Goal: Transaction & Acquisition: Subscribe to service/newsletter

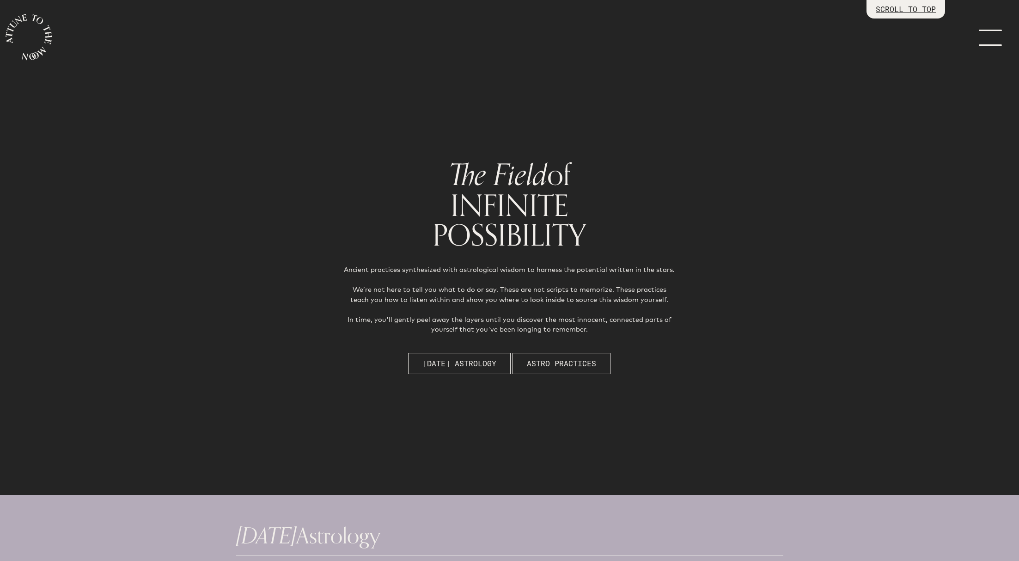
scroll to position [533, 0]
click at [461, 358] on span "[DATE] Astrology" at bounding box center [460, 363] width 74 height 11
click at [21, 39] on icon "main navigation" at bounding box center [29, 37] width 46 height 46
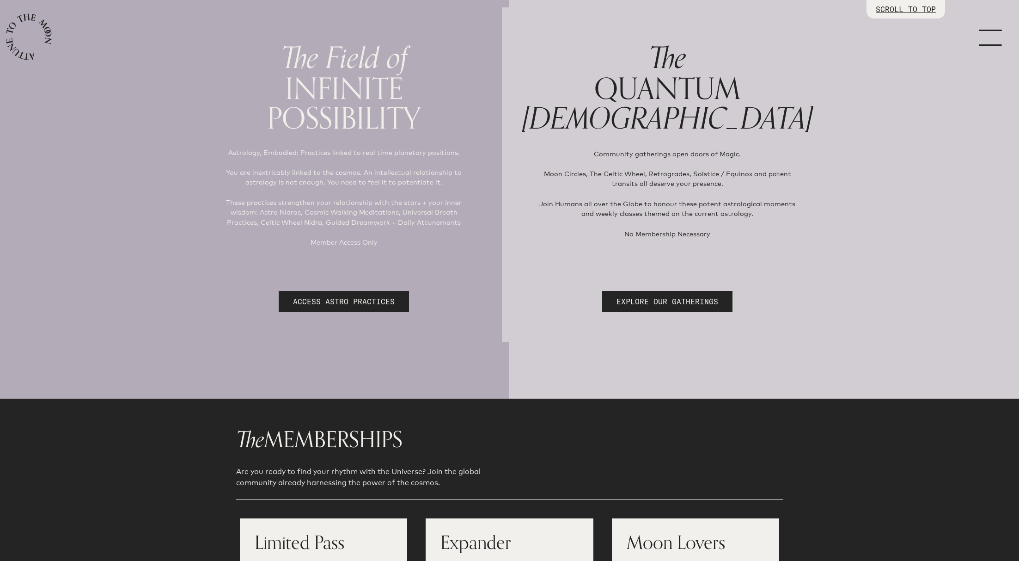
scroll to position [118, 0]
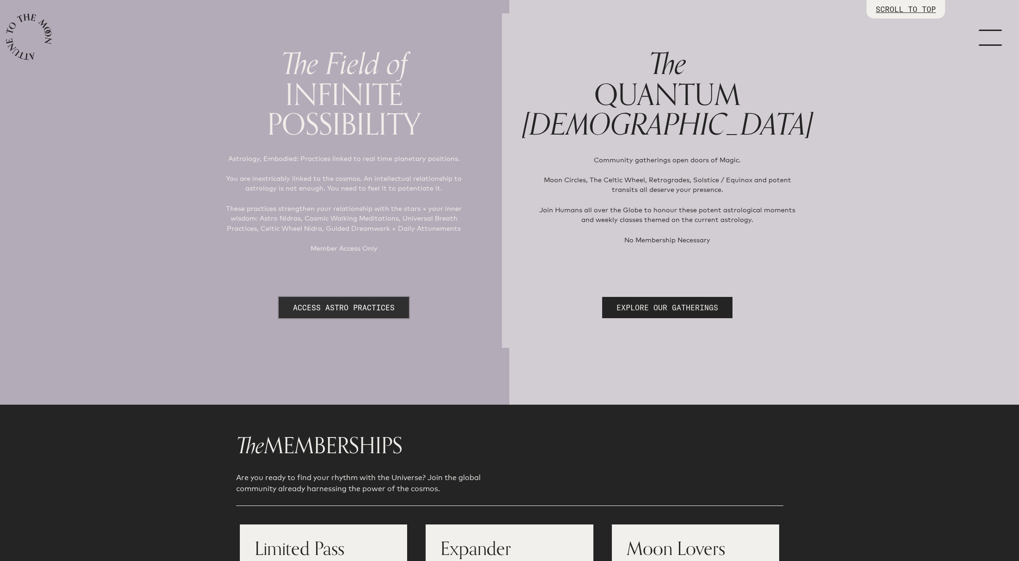
click at [338, 304] on link "ACCESS ASTRO PRACTICES" at bounding box center [344, 307] width 130 height 21
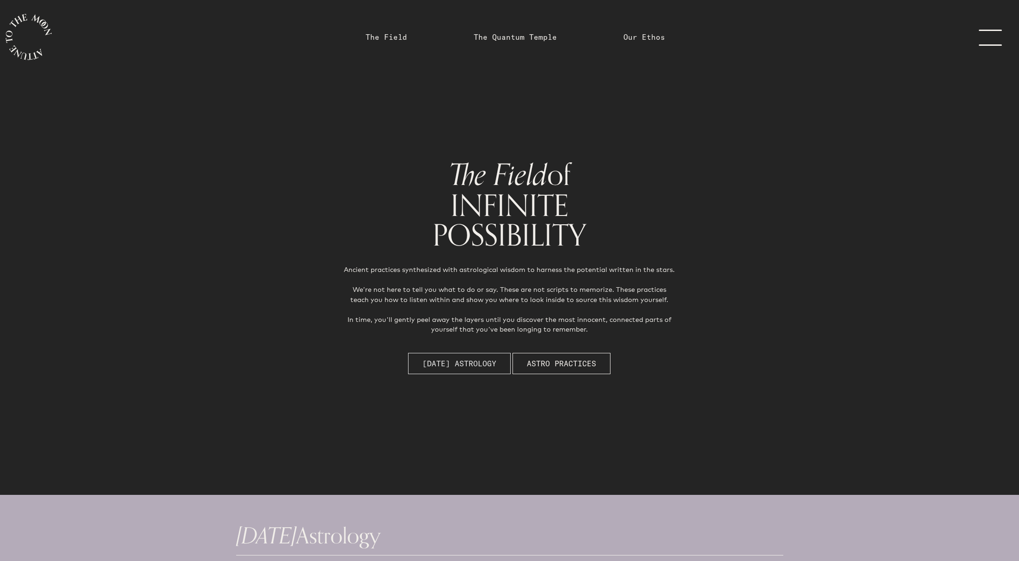
click at [459, 363] on span "[DATE] Astrology" at bounding box center [460, 363] width 74 height 11
click at [388, 36] on link "The Field" at bounding box center [387, 36] width 42 height 11
click at [496, 36] on link "The Quantum Temple" at bounding box center [515, 36] width 83 height 11
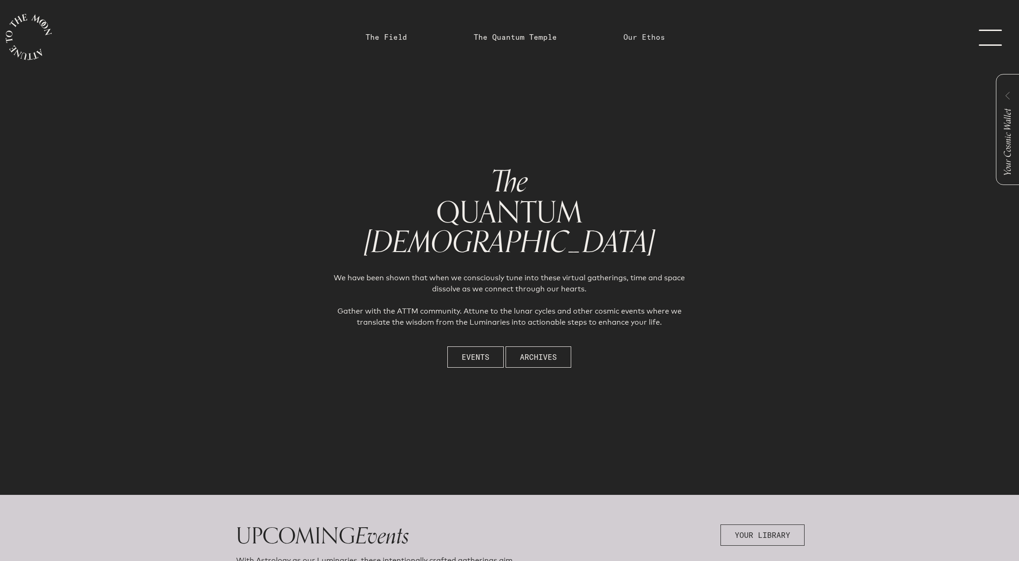
click at [632, 35] on link "Our Ethos" at bounding box center [645, 36] width 42 height 11
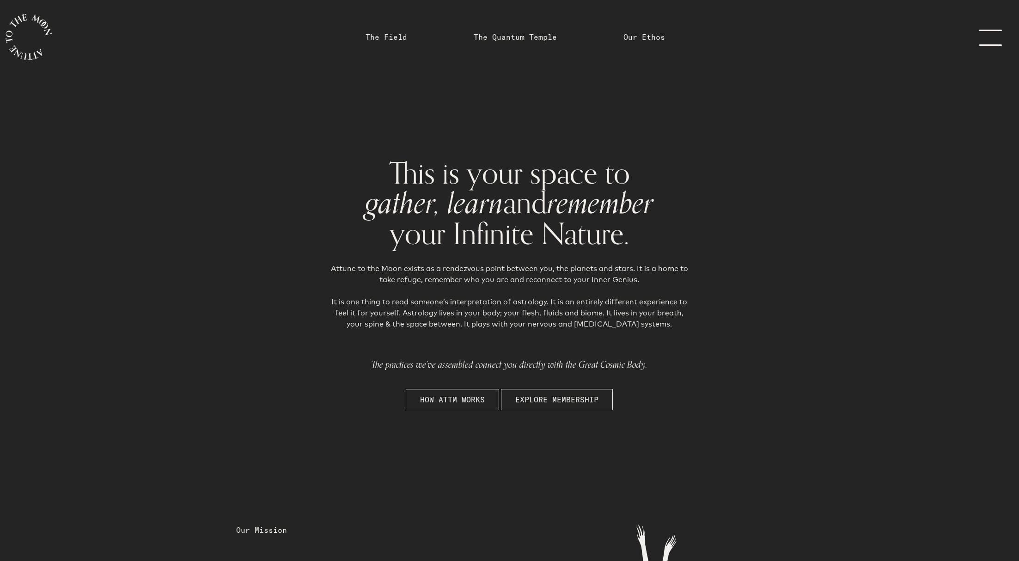
click at [984, 35] on link "menu" at bounding box center [996, 37] width 46 height 74
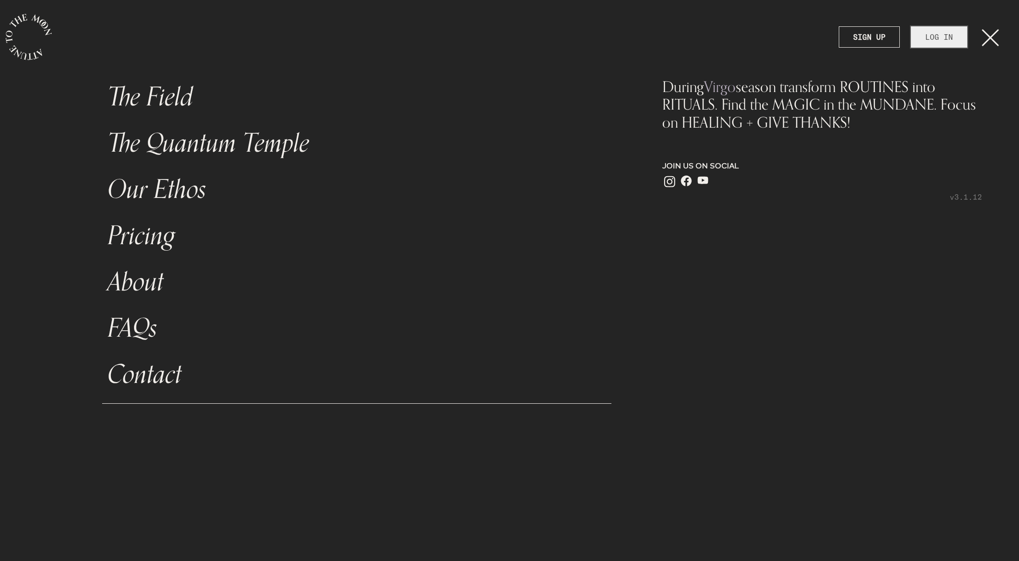
click at [944, 34] on link "LOG IN" at bounding box center [939, 36] width 56 height 21
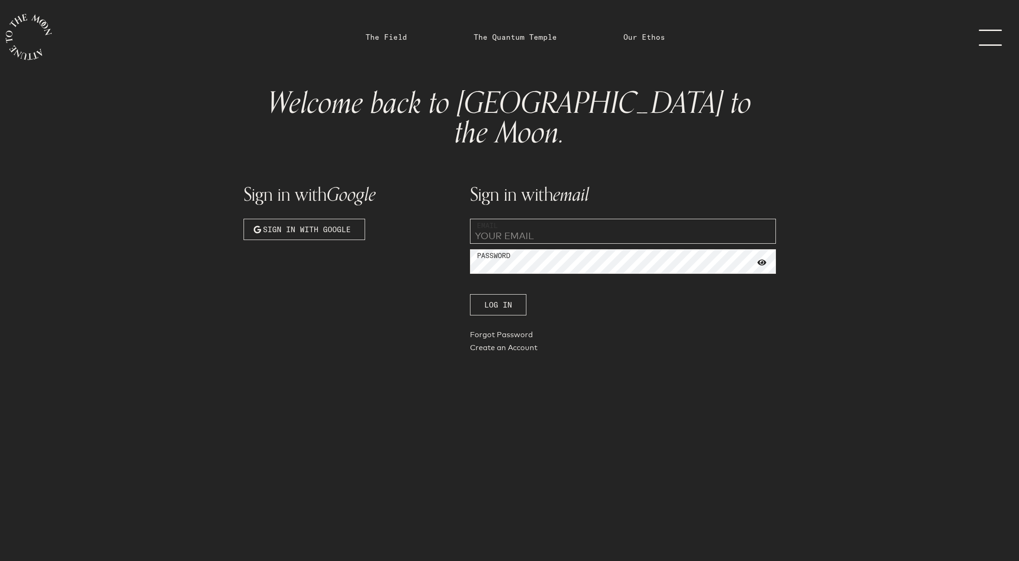
click at [512, 219] on input "email" at bounding box center [623, 231] width 306 height 25
type input "shantiyoga@mail.com"
click at [365, 273] on div "Sign in with Google Sign in with Google" at bounding box center [351, 270] width 227 height 210
click at [493, 356] on link "Create an Account" at bounding box center [623, 362] width 306 height 13
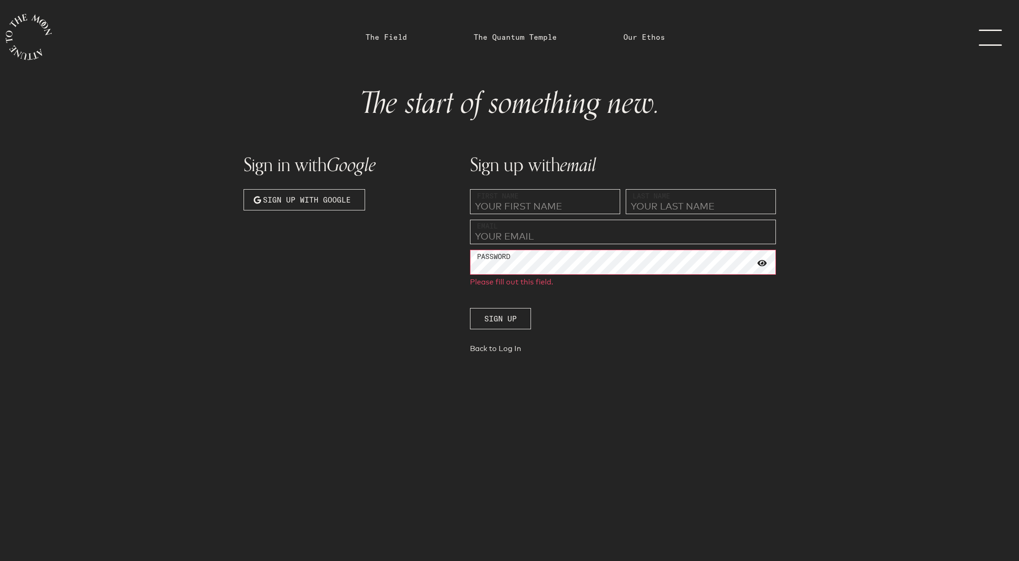
click at [499, 208] on input "text" at bounding box center [545, 201] width 150 height 25
type input "Rene"
type input "Johnson"
type input "shantiyoga@mail.com"
click at [502, 307] on span "Sign up" at bounding box center [501, 305] width 32 height 11
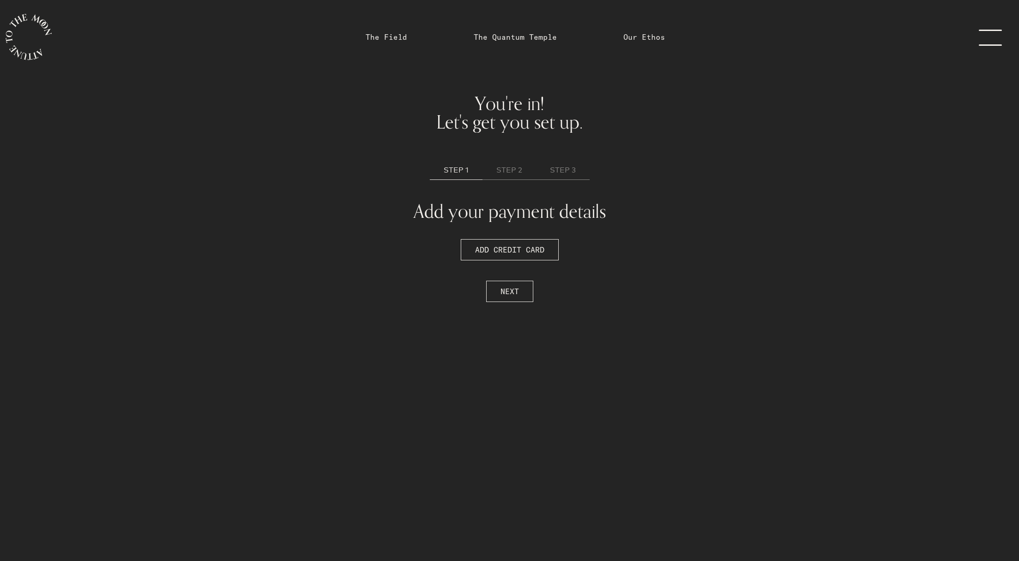
click at [452, 169] on span "STEP 1" at bounding box center [456, 170] width 25 height 11
click at [490, 250] on span "ADD CREDIT CARD" at bounding box center [509, 249] width 69 height 11
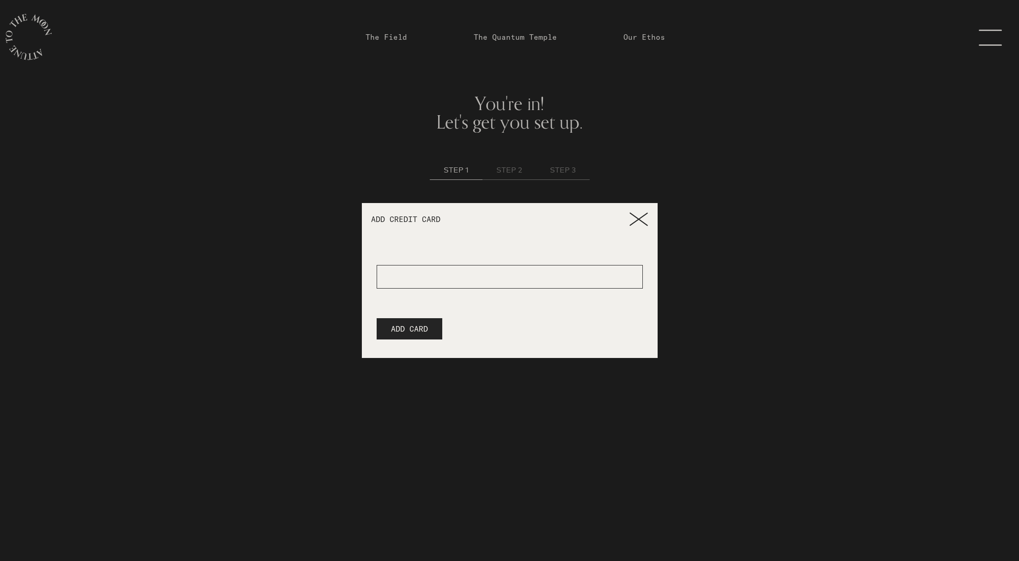
click at [416, 280] on iframe at bounding box center [510, 277] width 251 height 8
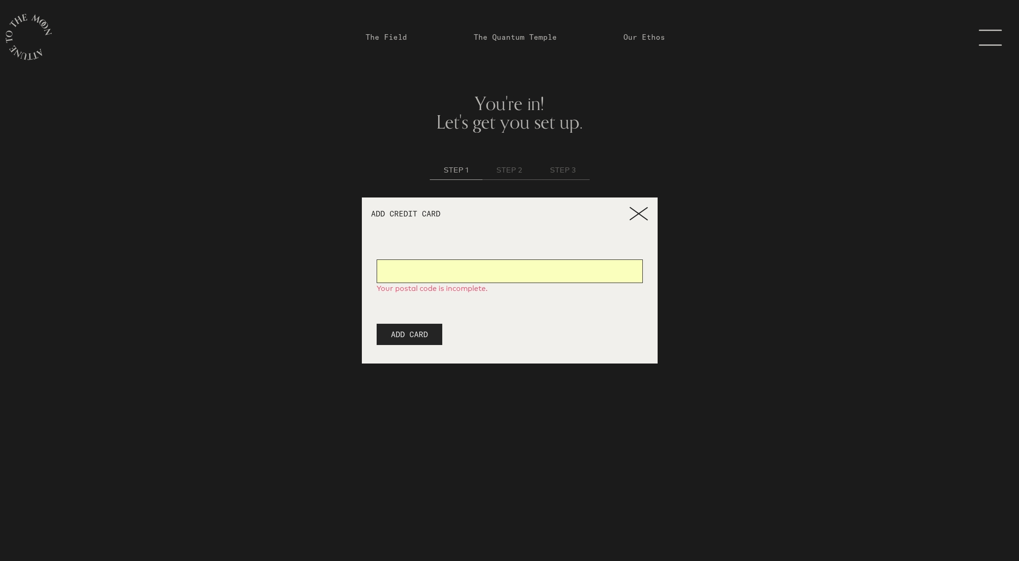
click at [399, 325] on button "ADD CARD" at bounding box center [410, 334] width 66 height 21
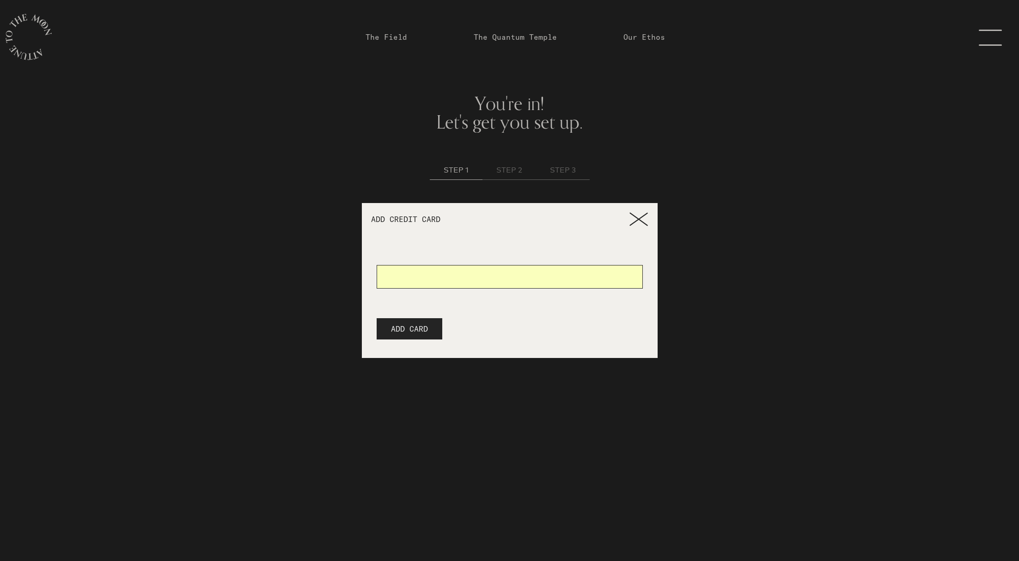
click at [420, 325] on span "ADD CARD" at bounding box center [409, 328] width 37 height 11
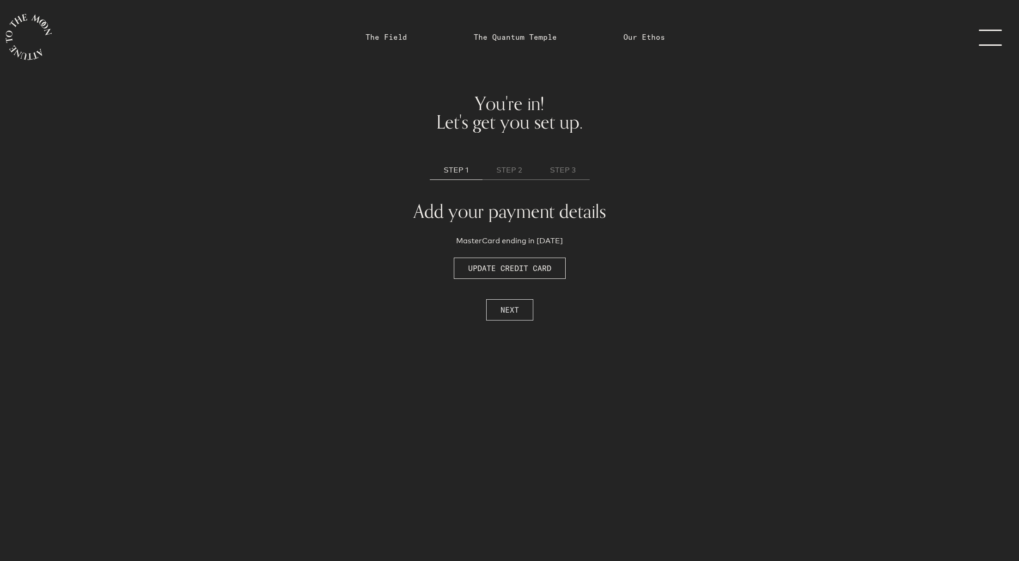
click at [504, 310] on span "NEXT" at bounding box center [510, 309] width 18 height 11
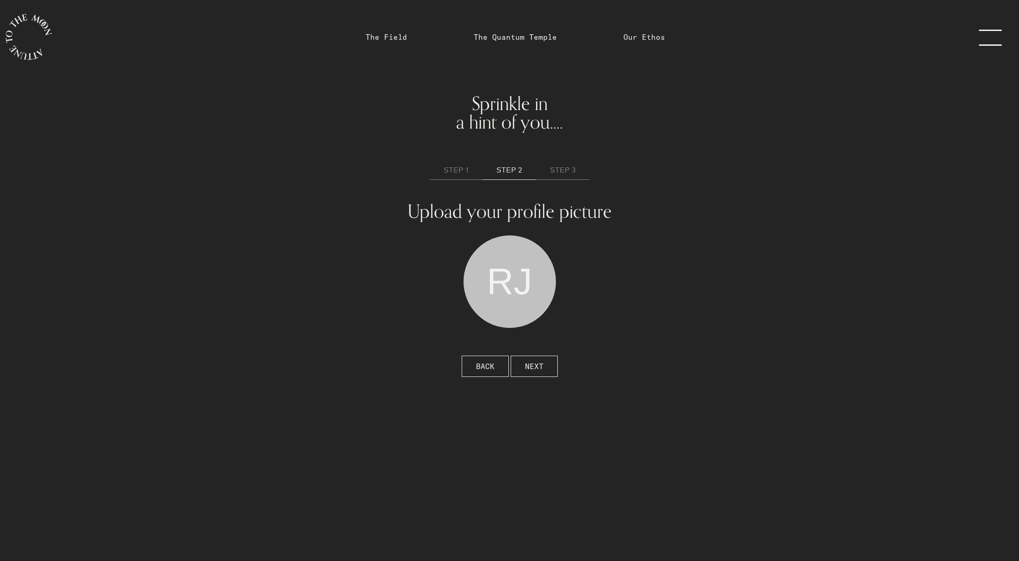
click at [502, 281] on span "RJ" at bounding box center [509, 281] width 45 height 92
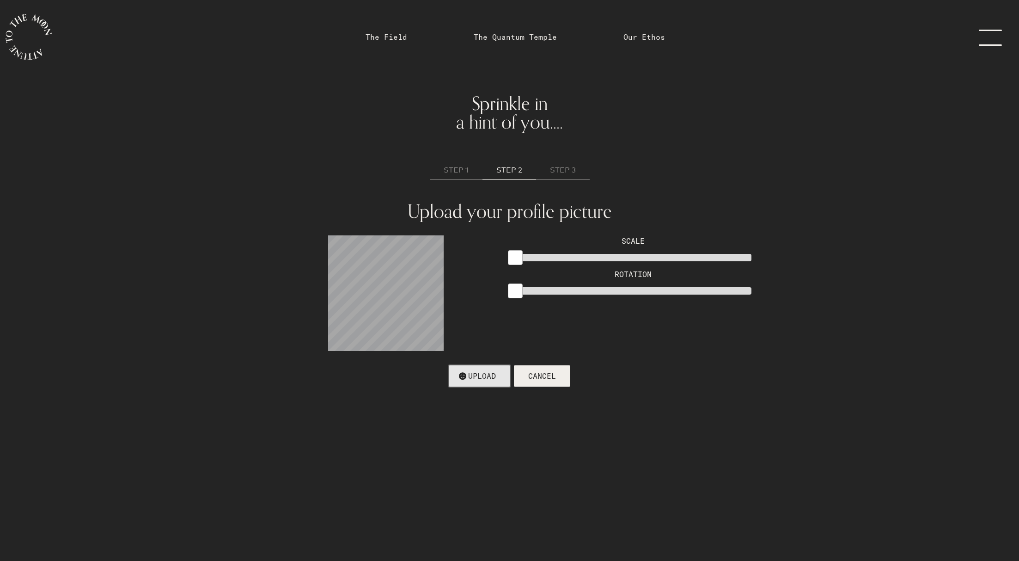
click at [482, 375] on span "UPLOAD" at bounding box center [482, 375] width 28 height 11
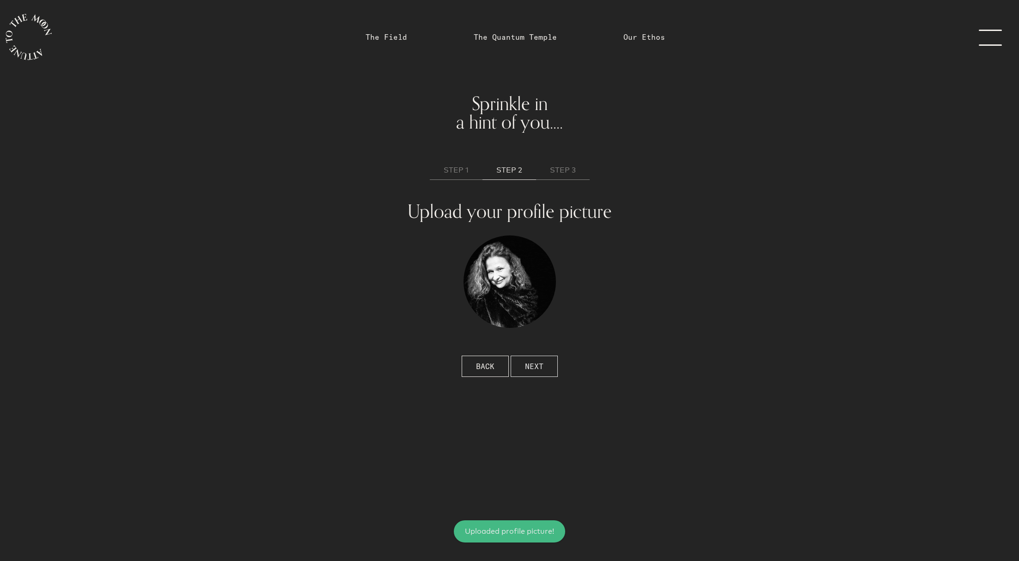
click at [533, 367] on span "NEXT" at bounding box center [534, 366] width 18 height 11
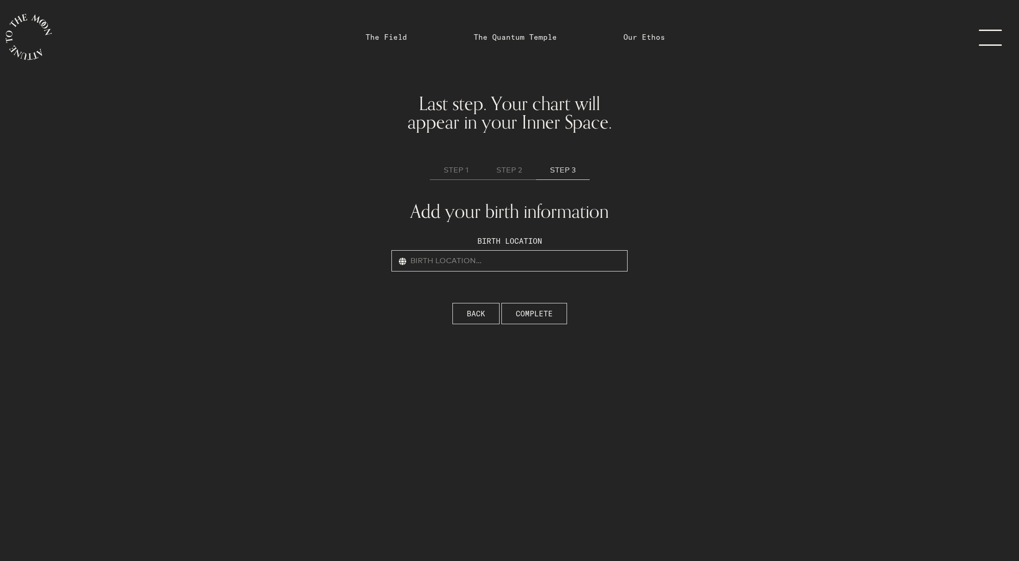
click at [425, 263] on input "text" at bounding box center [510, 260] width 236 height 21
click at [385, 235] on input "text" at bounding box center [510, 245] width 484 height 21
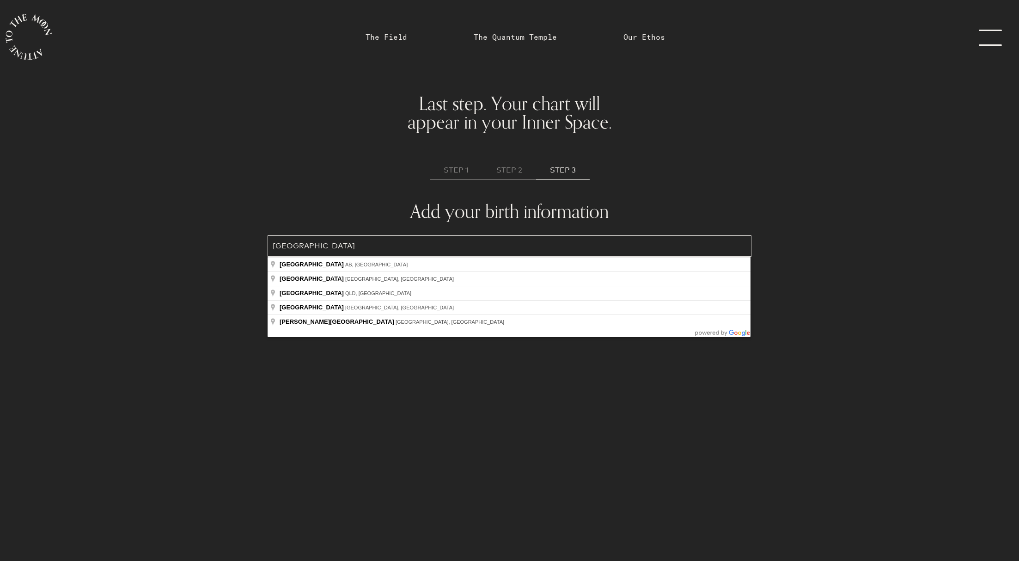
type input "Edmonton, AB, Canada"
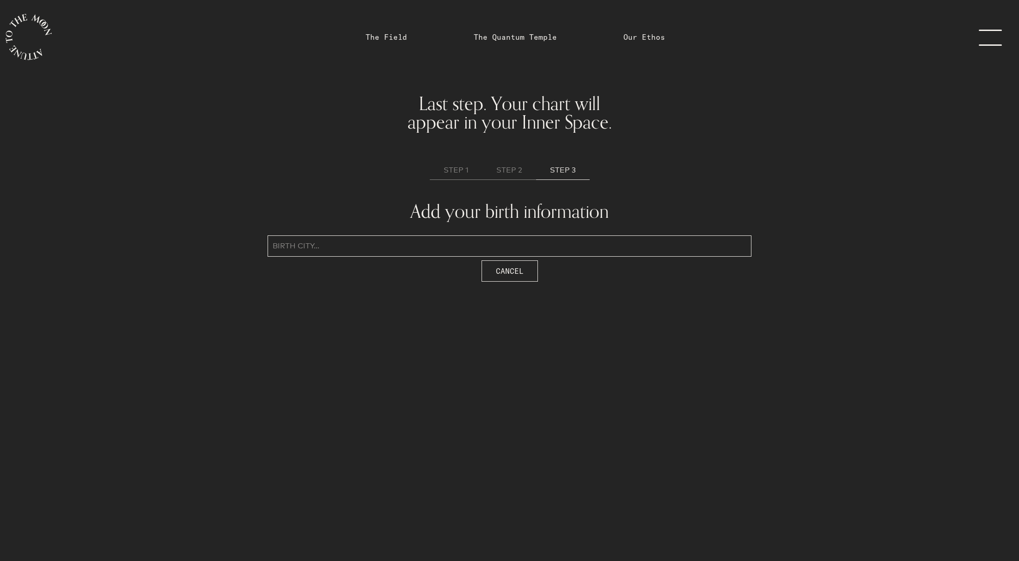
type input "Edmonton, Canada"
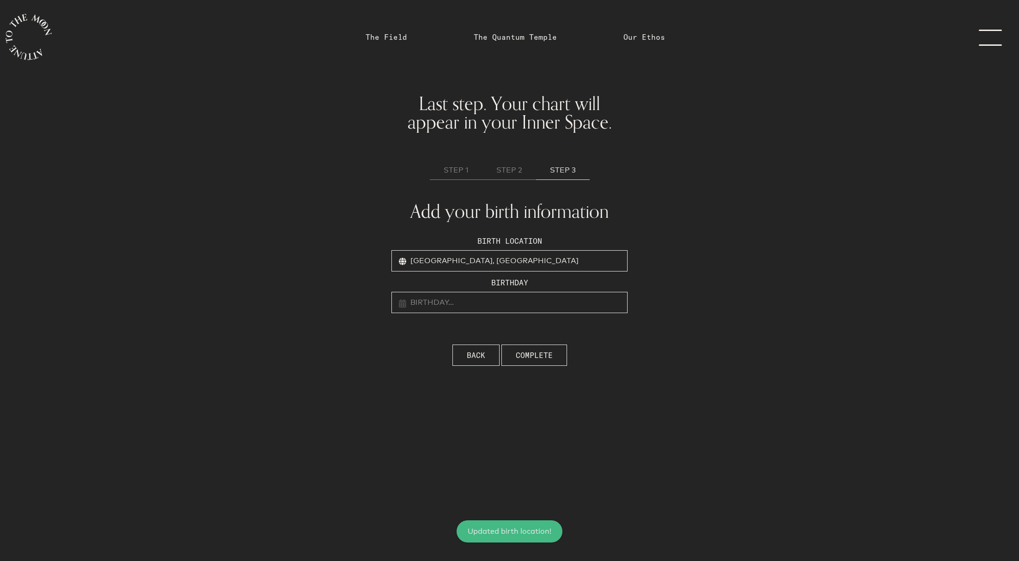
click at [429, 300] on input "text" at bounding box center [510, 302] width 236 height 21
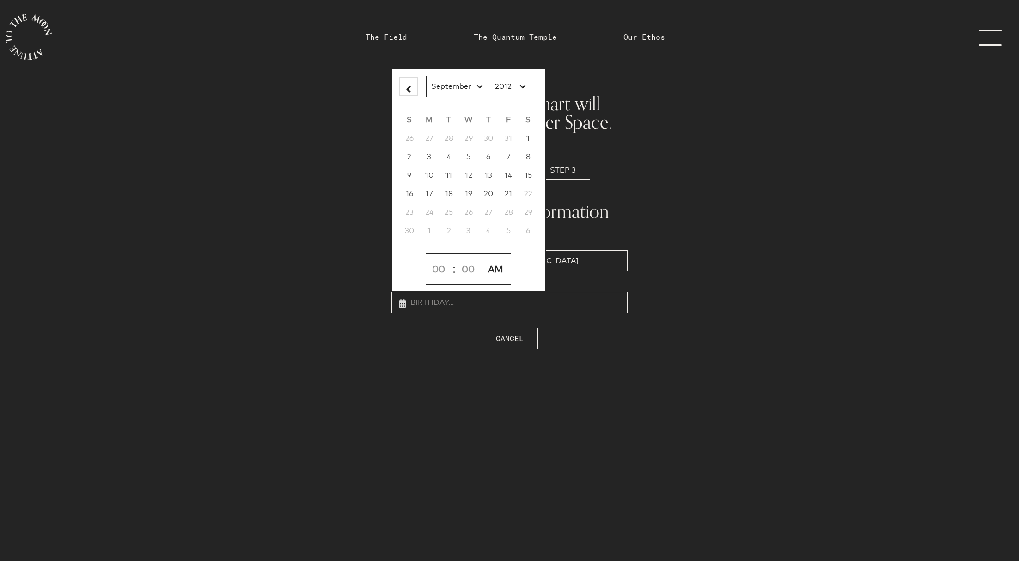
click at [477, 86] on select "January February March April May June July August September October November De…" at bounding box center [458, 86] width 64 height 21
click at [426, 76] on select "January February March April May June July August September October November De…" at bounding box center [458, 86] width 64 height 21
click at [478, 86] on select "January February March April May June July August September October November De…" at bounding box center [458, 86] width 64 height 21
select select "3"
click at [426, 76] on select "January February March April May June July August September October November De…" at bounding box center [458, 86] width 64 height 21
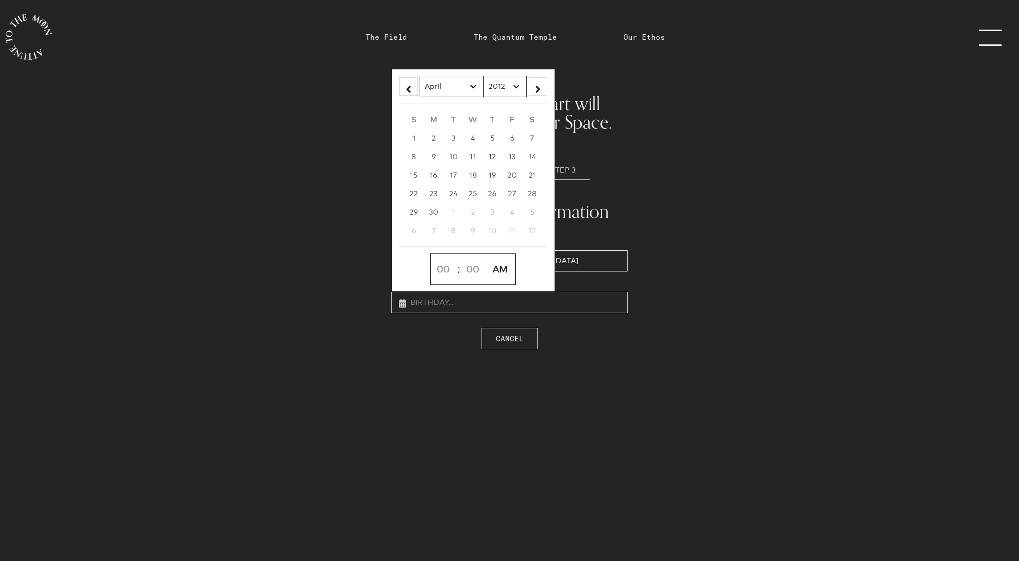
click at [520, 86] on select "2012 2011 2010 2009 2008 2007 2006 2005 2004 2003 2002 2001 2000 1999 1998 1997…" at bounding box center [505, 86] width 43 height 21
select select "1966"
click at [484, 76] on select "2012 2011 2010 2009 2008 2007 2006 2005 2004 2003 2002 2001 2000 1999 1998 1997…" at bounding box center [505, 86] width 43 height 21
click at [491, 190] on span "21" at bounding box center [491, 193] width 7 height 9
type input "April 21st, 1966, 12:00am"
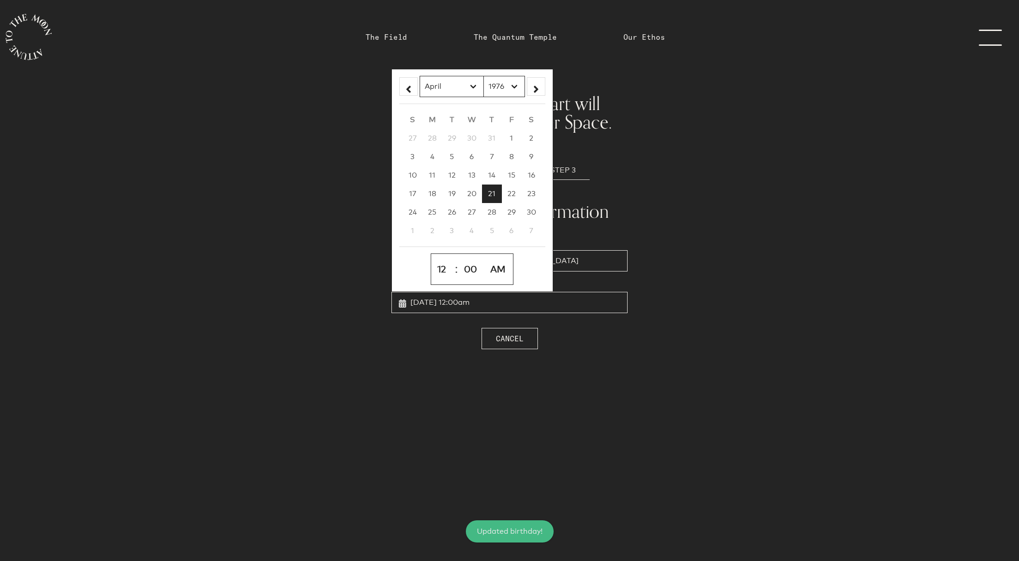
click at [443, 270] on select "1 2 3 4 5 6 7 8 9 10 11 12" at bounding box center [443, 269] width 21 height 23
select select "11"
click at [433, 258] on select "1 2 3 4 5 6 7 8 9 10 11 12" at bounding box center [443, 269] width 21 height 23
type input "April 21st, 1966, 11:00am"
click at [469, 270] on select "00 01 02 03 04 05 06 07 08 09 10 11 12 13 14 15 16 17 18 19 20 21 22 23 24 25 2…" at bounding box center [472, 269] width 24 height 23
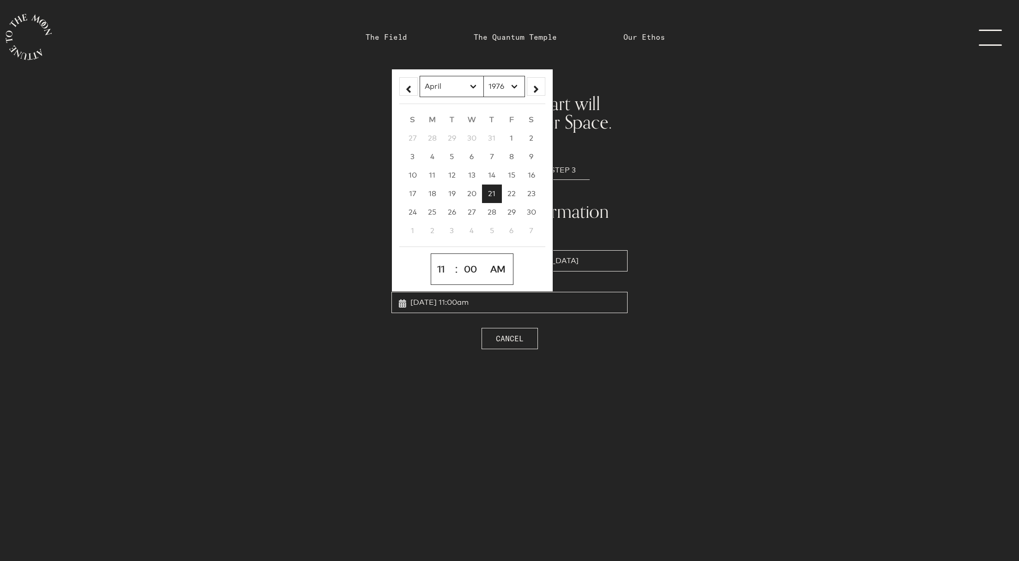
select select "53"
click at [460, 258] on select "00 01 02 03 04 05 06 07 08 09 10 11 12 13 14 15 16 17 18 19 20 21 22 23 24 25 2…" at bounding box center [472, 269] width 24 height 23
type input "April 21st, 1966, 11:53am"
click at [499, 269] on select "AM PM" at bounding box center [499, 269] width 26 height 23
select select "PM"
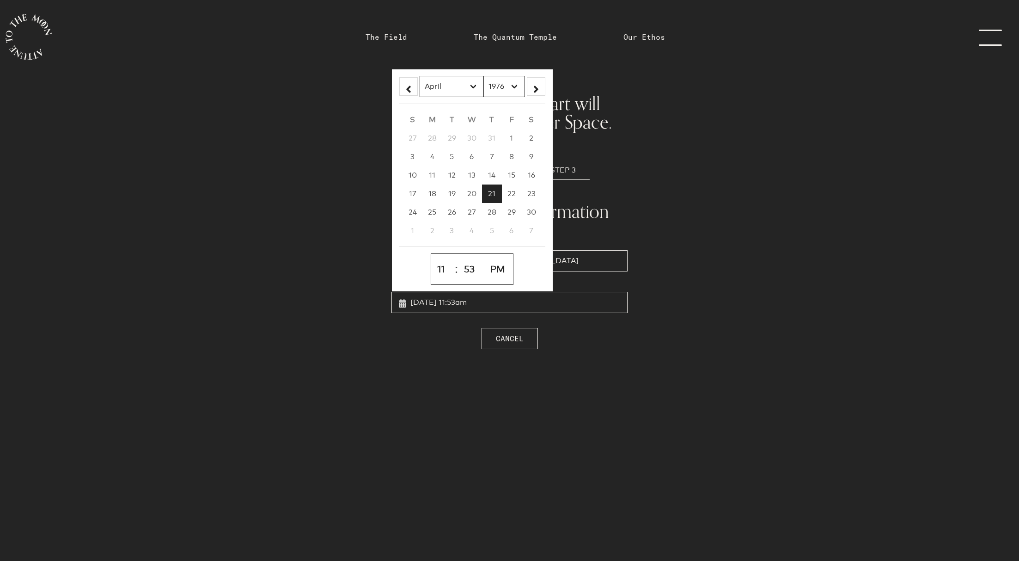
click at [486, 258] on select "AM PM" at bounding box center [499, 269] width 26 height 23
type input "April 21st, 1966, 11:53pm"
select select "23"
click at [526, 295] on input "April 21st, 1966, 11:53pm" at bounding box center [510, 302] width 236 height 21
click at [513, 339] on span "Cancel" at bounding box center [510, 338] width 28 height 11
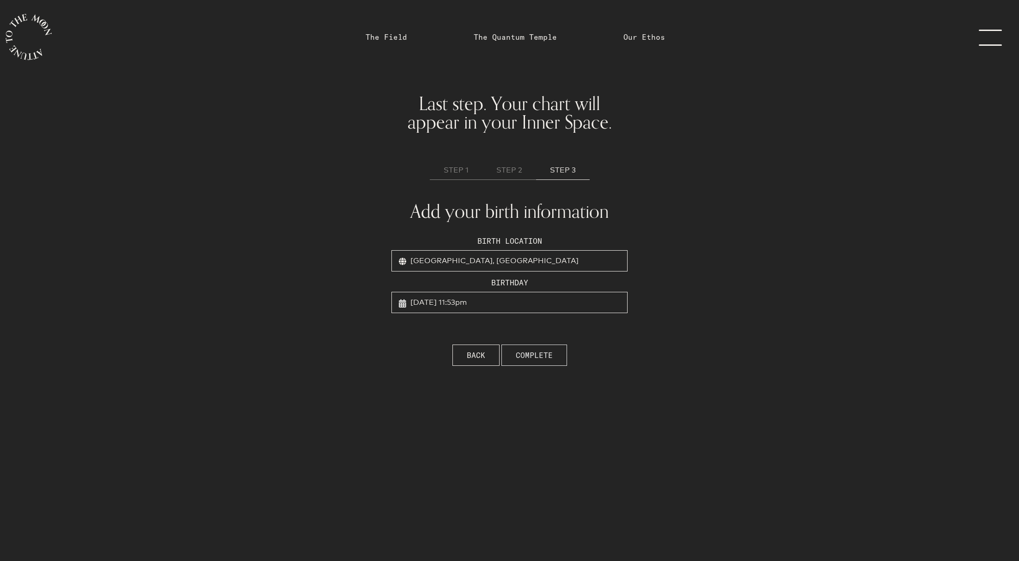
click at [523, 352] on span "COMPLETE" at bounding box center [534, 355] width 37 height 11
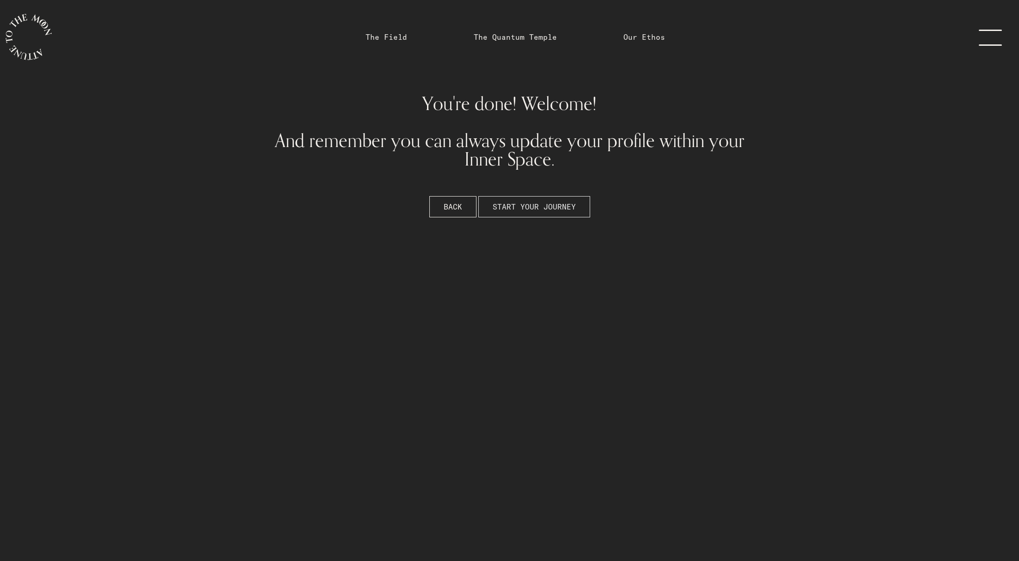
click at [506, 209] on span "START YOUR JOURNEY" at bounding box center [534, 206] width 83 height 11
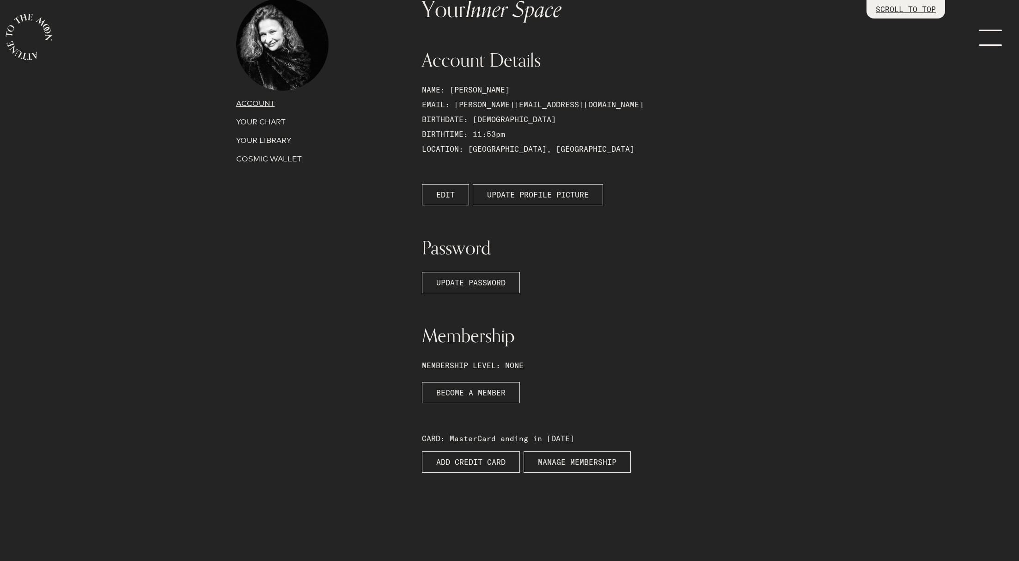
scroll to position [76, 0]
click at [454, 281] on span "UPDATE PASSWORD" at bounding box center [470, 281] width 69 height 11
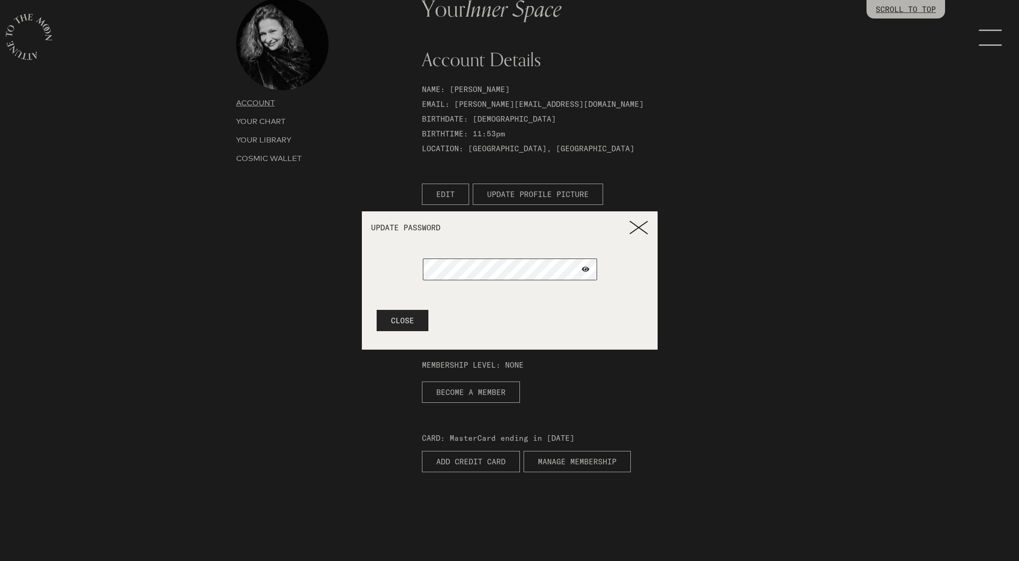
click at [588, 271] on span at bounding box center [585, 269] width 7 height 6
click at [410, 318] on button "Save Changes" at bounding box center [419, 320] width 84 height 21
click at [634, 225] on icon at bounding box center [639, 228] width 18 height 14
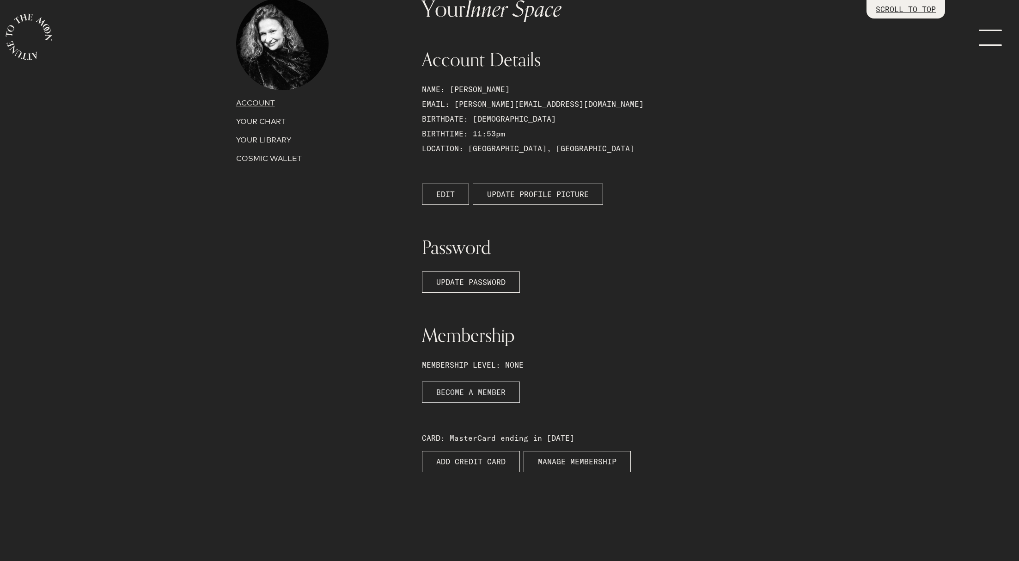
click at [476, 390] on link "BECOME A MEMBER" at bounding box center [471, 391] width 98 height 21
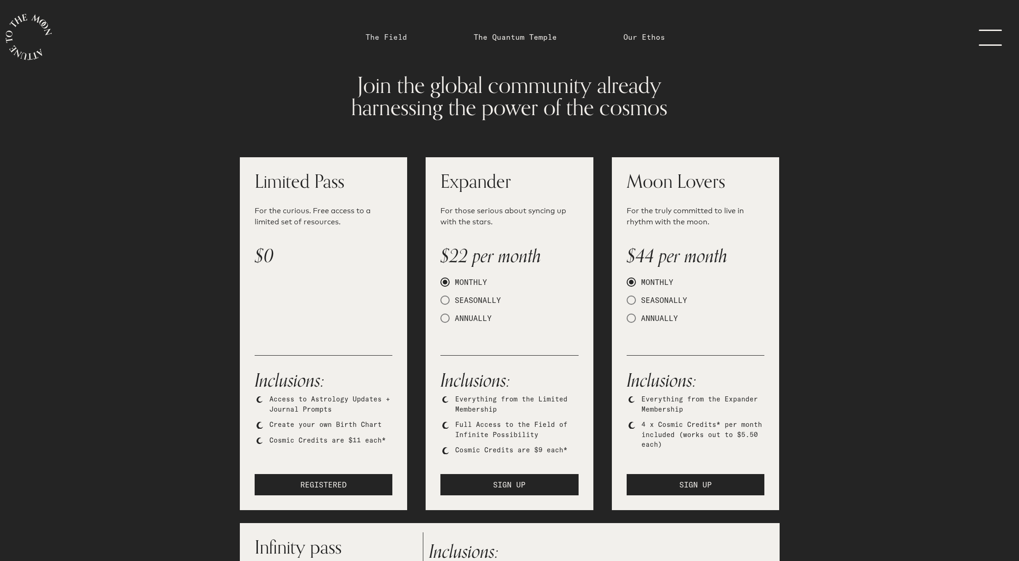
click at [380, 36] on link "The Field" at bounding box center [387, 36] width 42 height 11
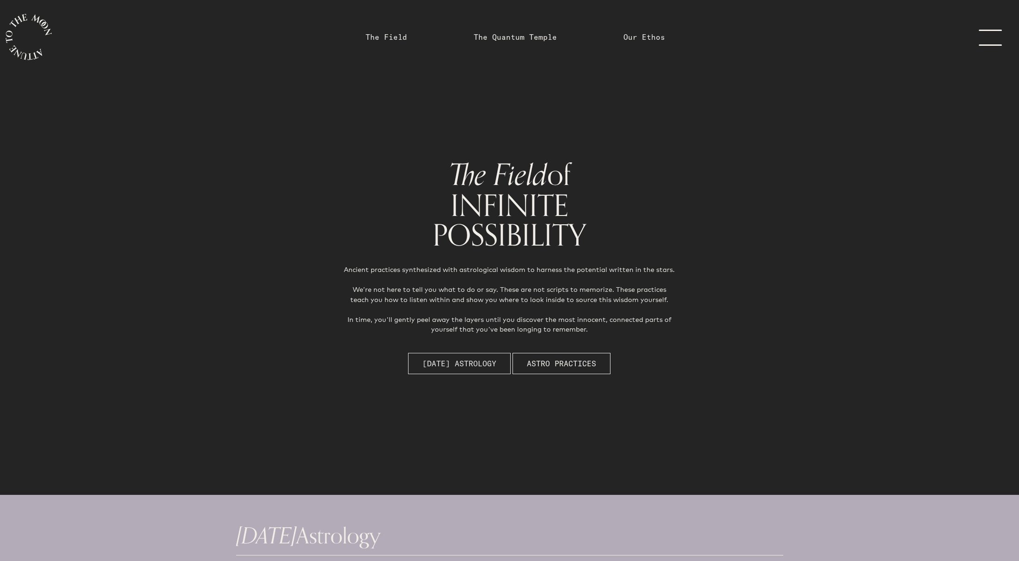
click at [452, 364] on span "[DATE] Astrology" at bounding box center [460, 363] width 74 height 11
click at [993, 35] on link "menu" at bounding box center [996, 37] width 46 height 74
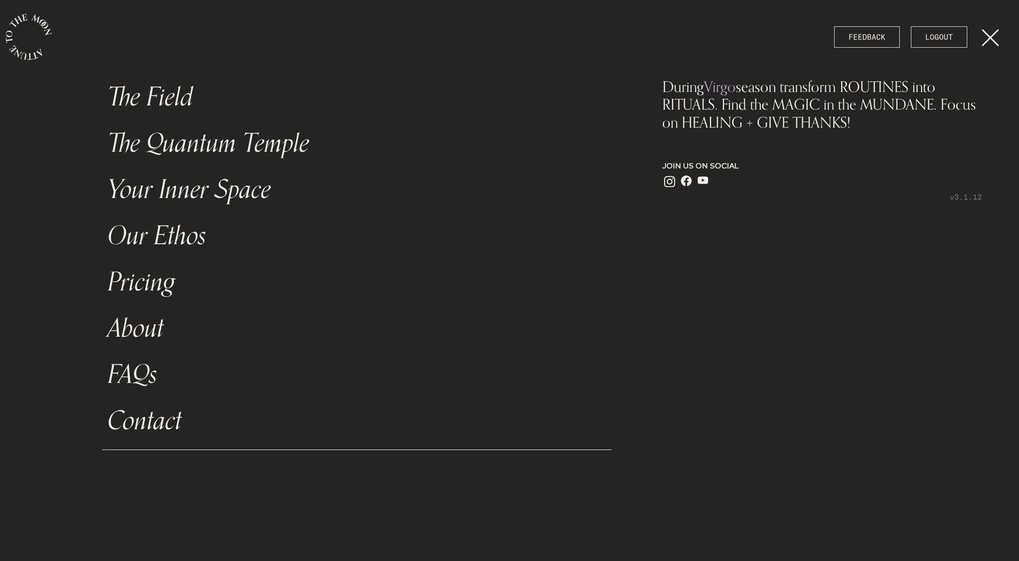
click at [154, 91] on link "The Field" at bounding box center [357, 97] width 510 height 46
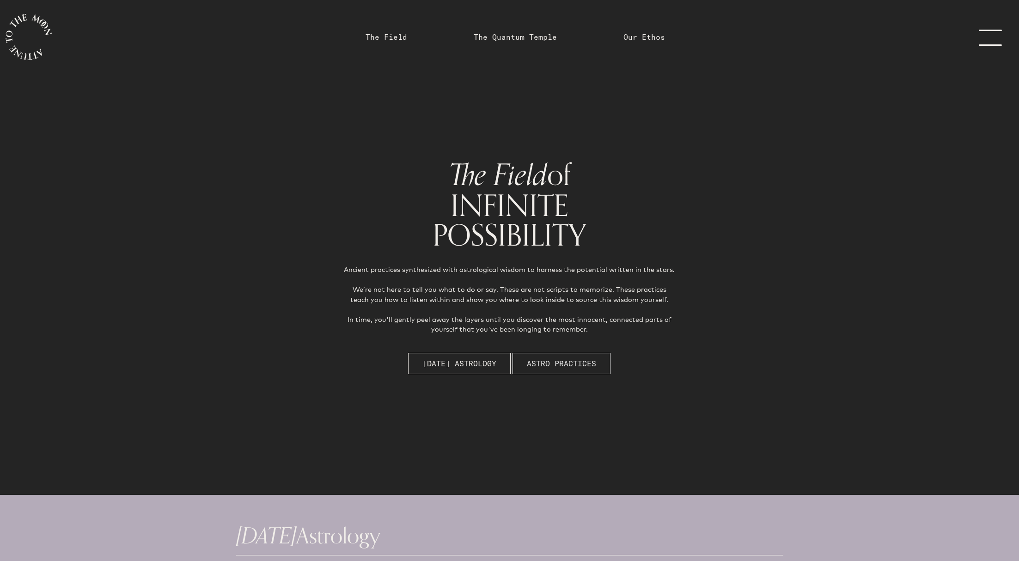
click at [553, 365] on span "Astro Practices" at bounding box center [561, 363] width 69 height 11
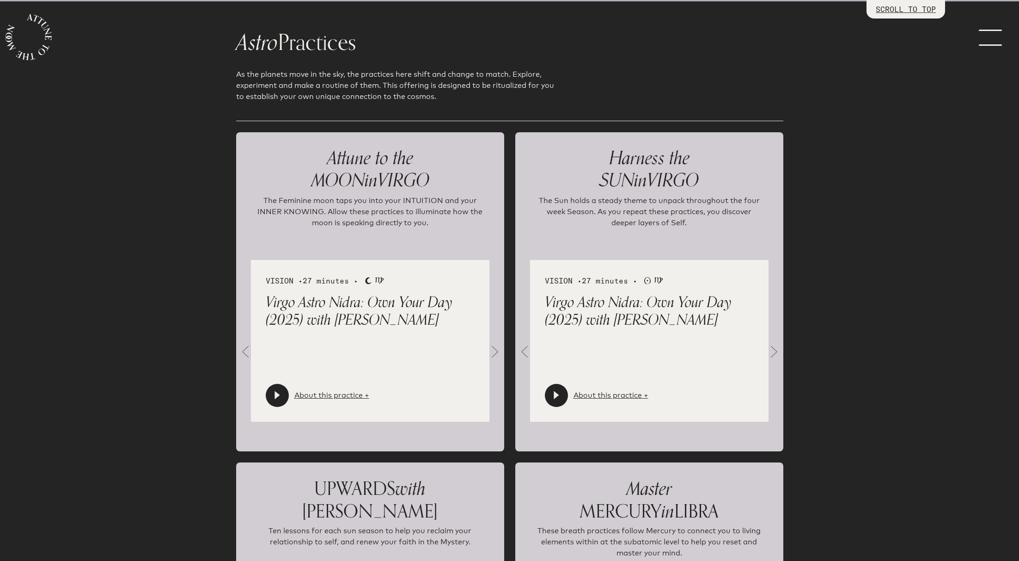
scroll to position [1026, 0]
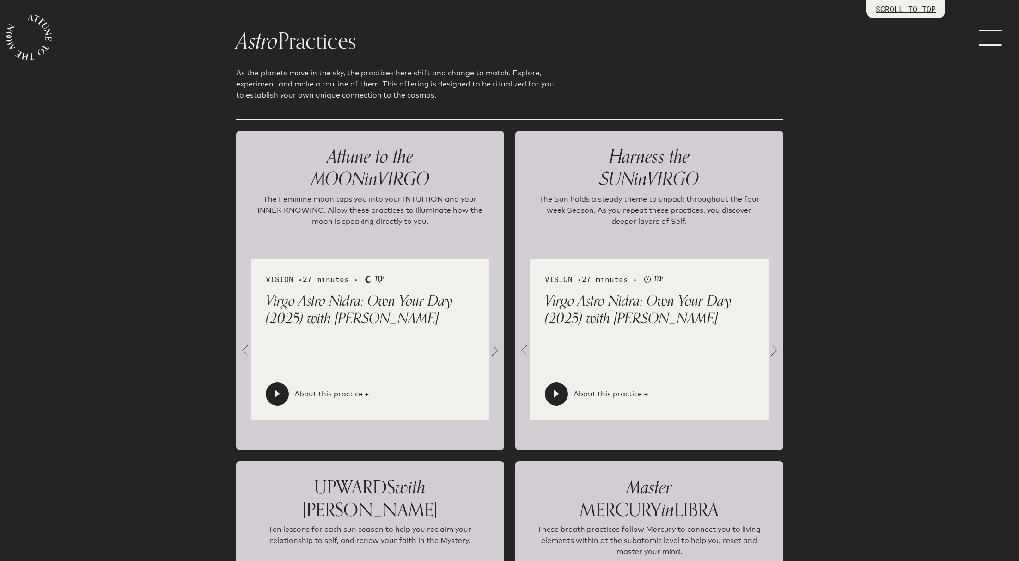
click at [276, 396] on icon at bounding box center [277, 393] width 9 height 9
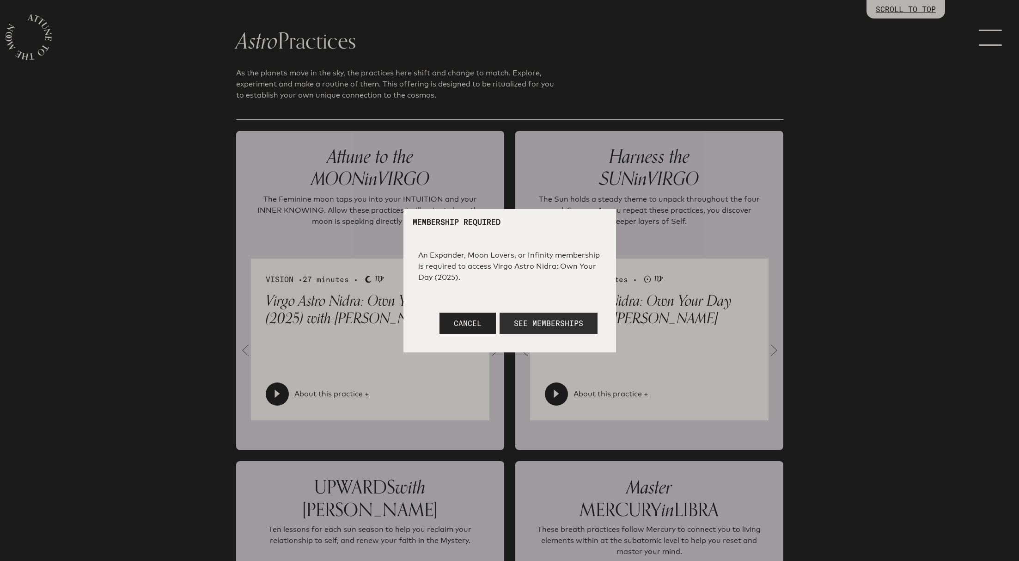
click at [556, 324] on span "See Memberships" at bounding box center [548, 323] width 69 height 9
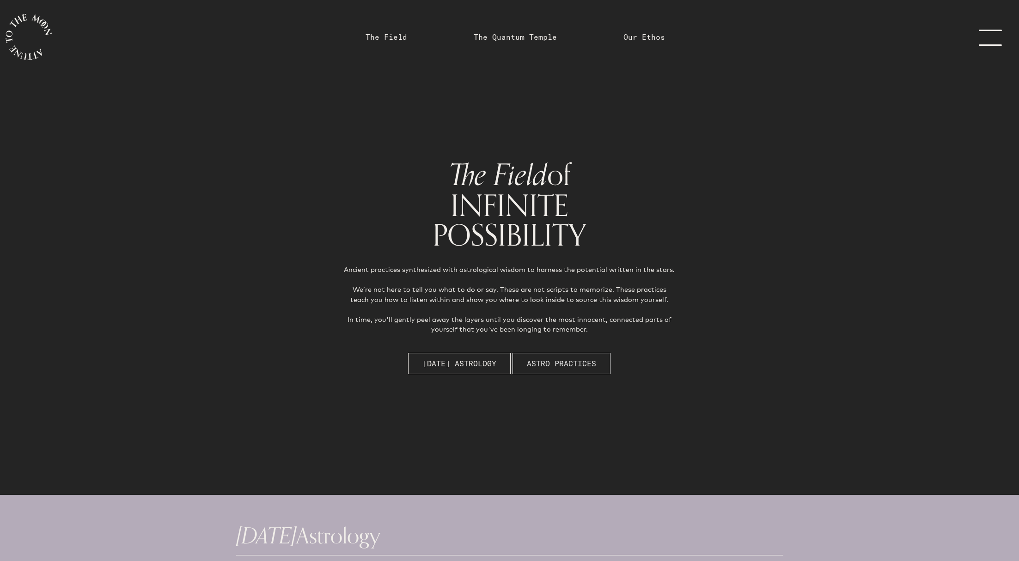
click at [534, 362] on span "Astro Practices" at bounding box center [561, 363] width 69 height 11
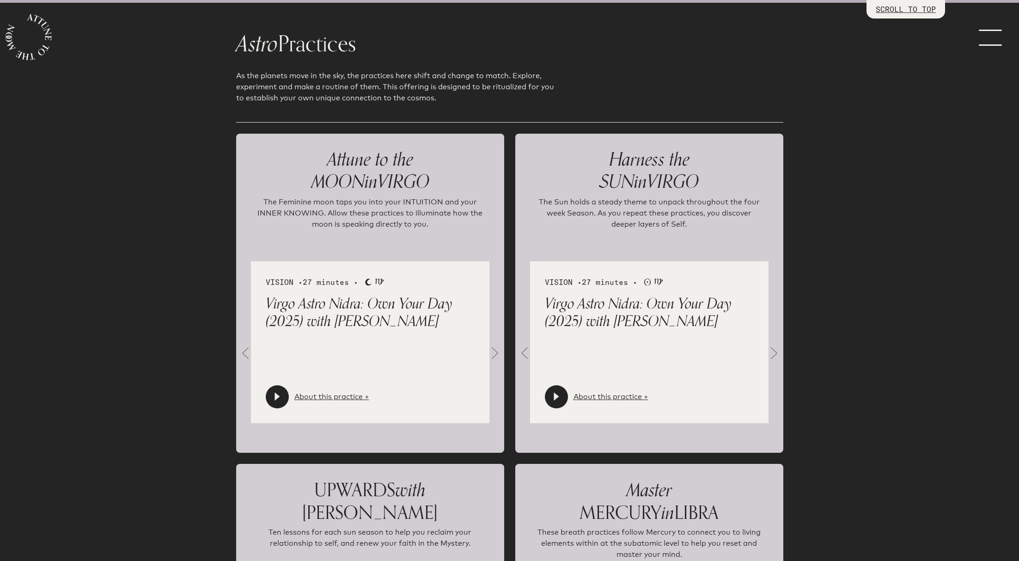
scroll to position [1026, 0]
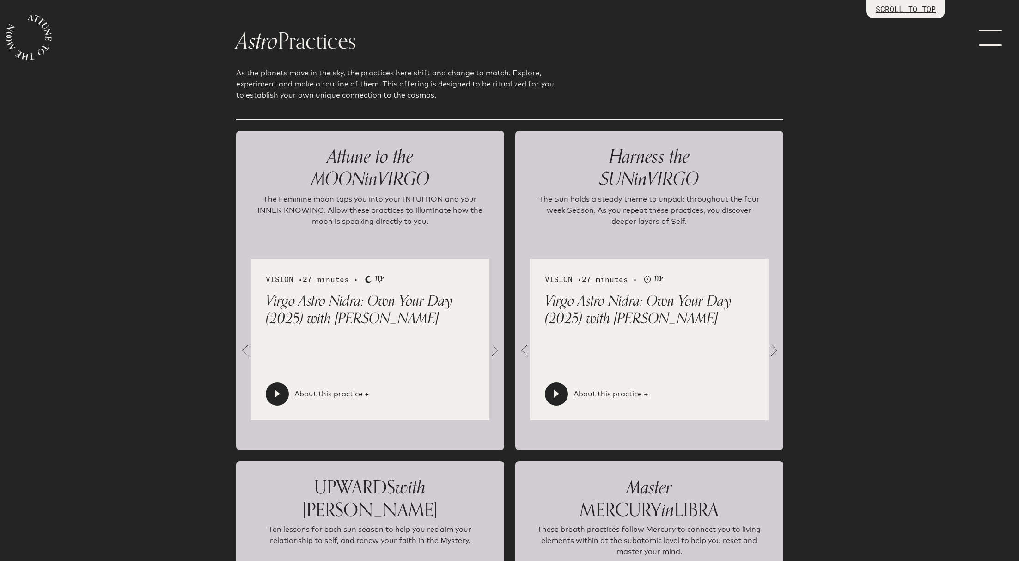
click at [277, 394] on icon at bounding box center [277, 393] width 5 height 8
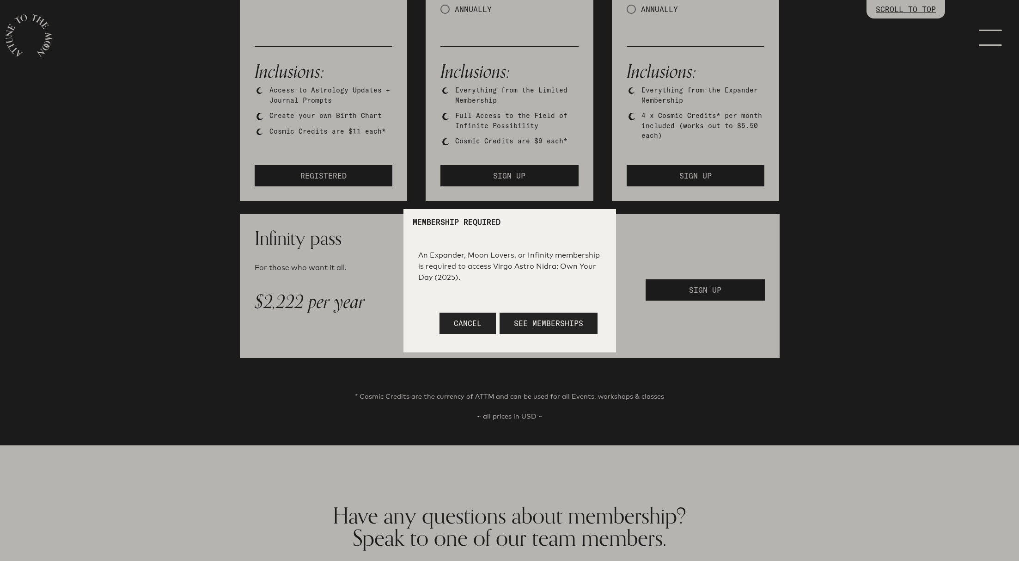
scroll to position [308, 0]
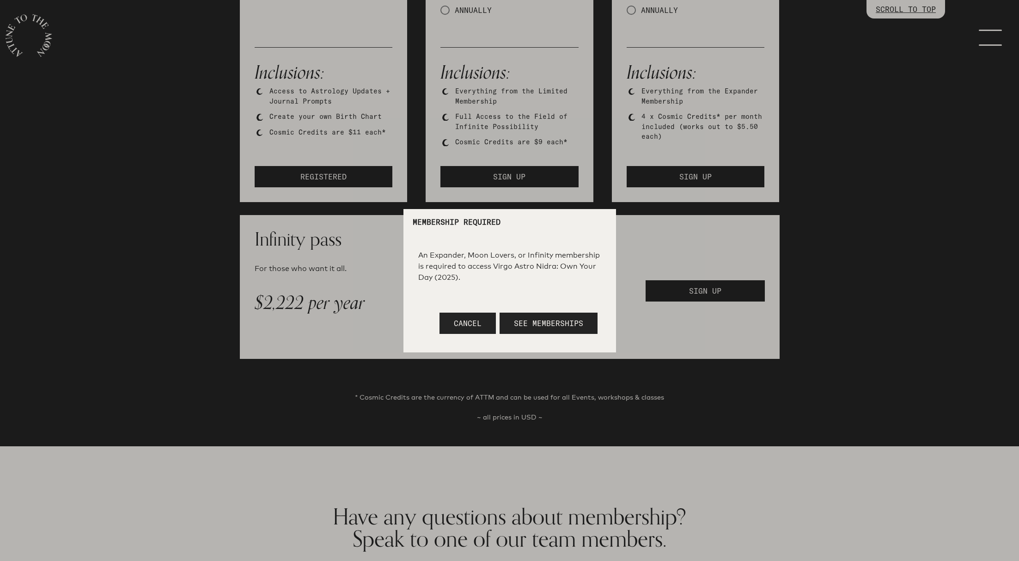
click at [504, 175] on div at bounding box center [509, 280] width 1019 height 561
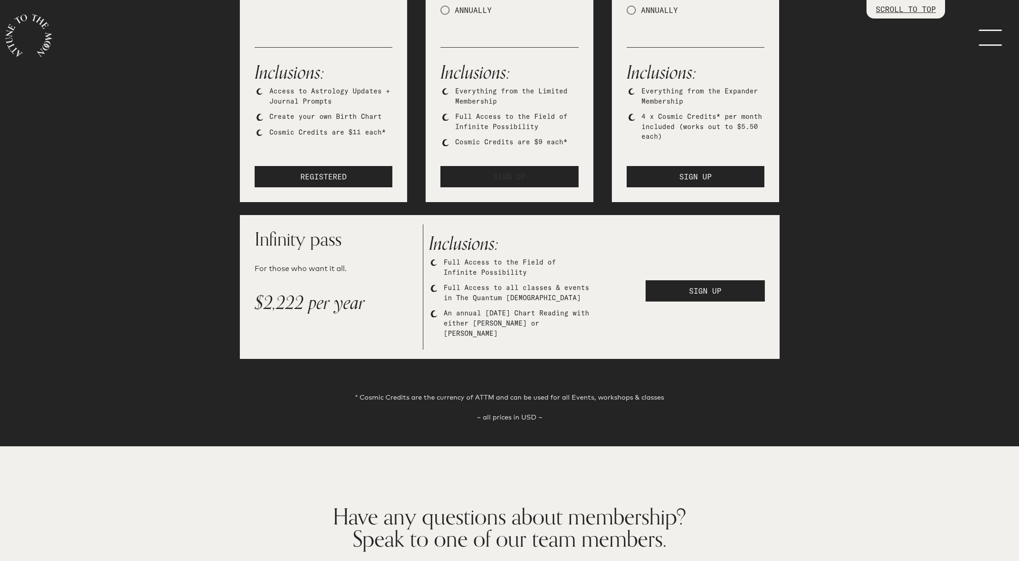
click at [504, 175] on span "SIGN UP" at bounding box center [509, 176] width 32 height 11
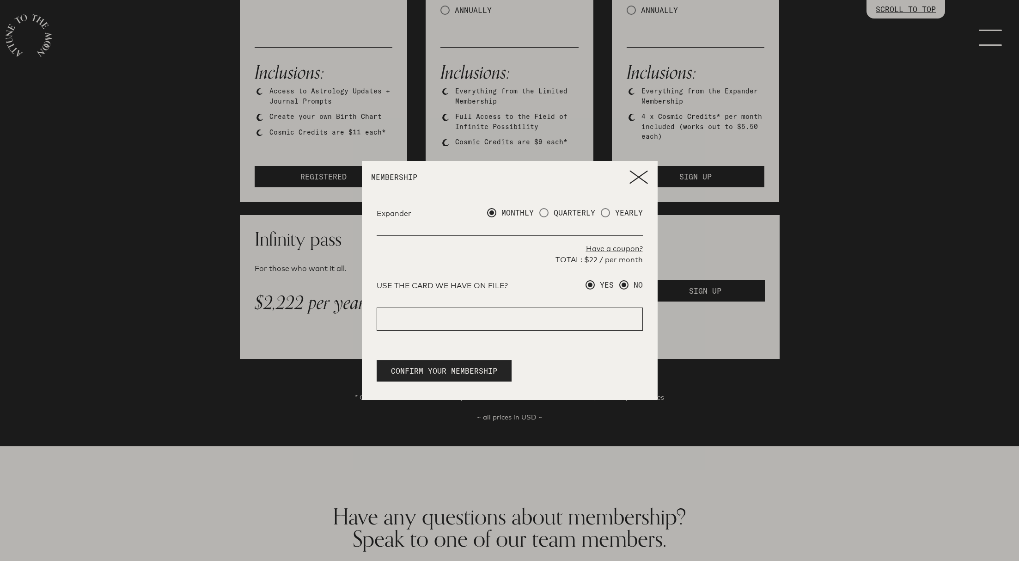
radio input "true"
radio input "false"
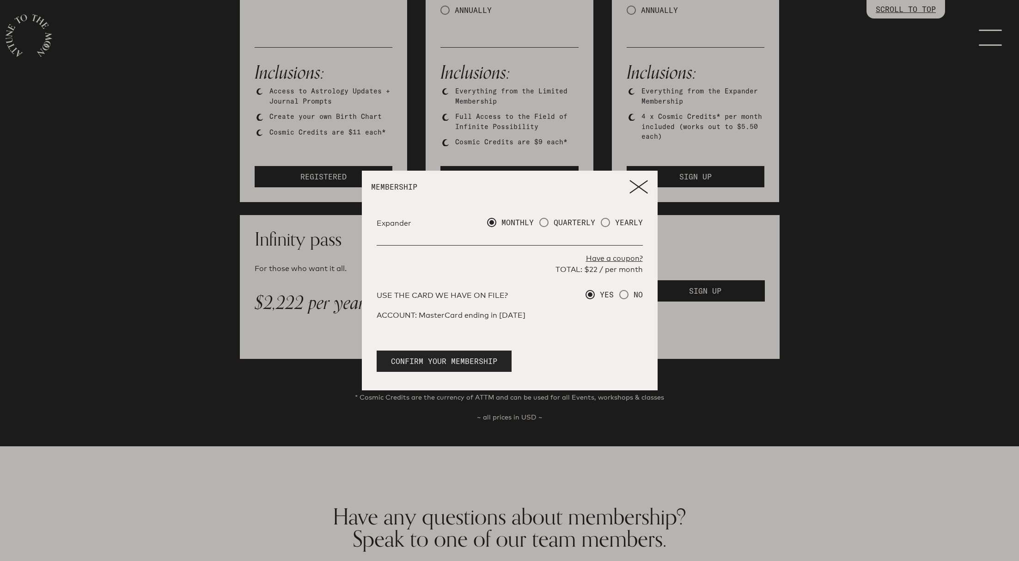
click at [444, 359] on span "CONFIRM YOUR MEMBERSHIP" at bounding box center [444, 361] width 106 height 11
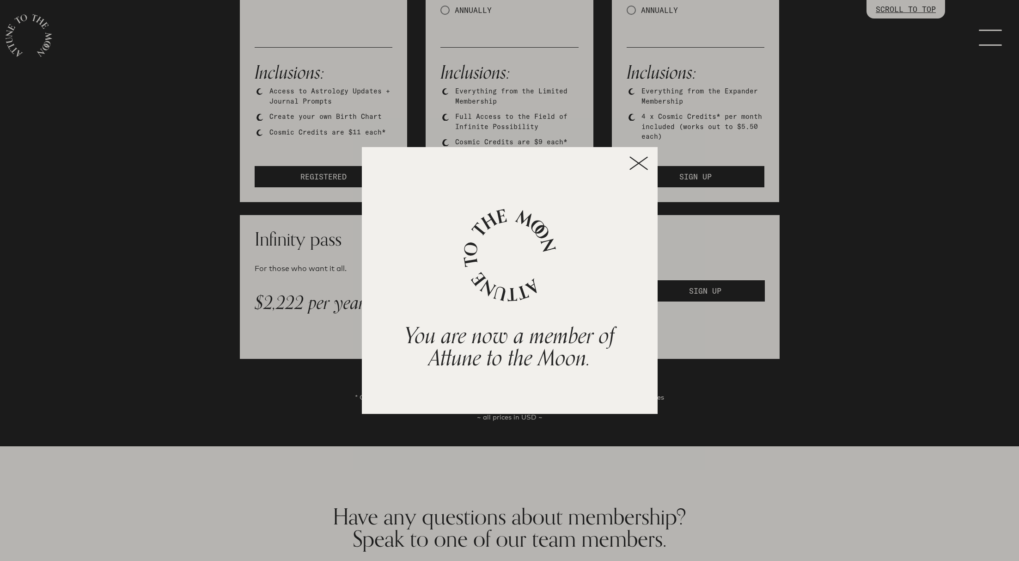
click at [639, 165] on icon at bounding box center [639, 163] width 17 height 12
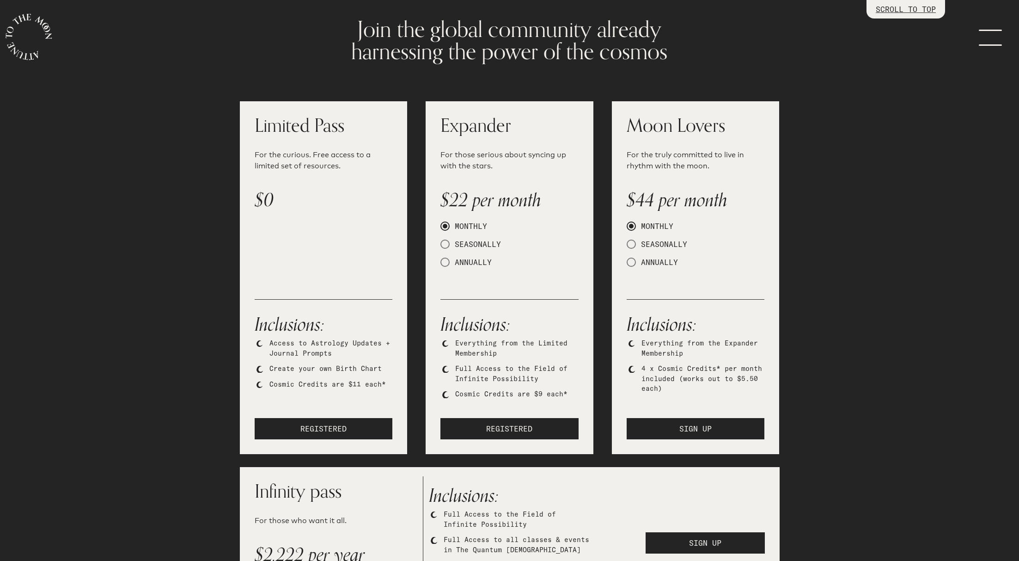
scroll to position [0, 0]
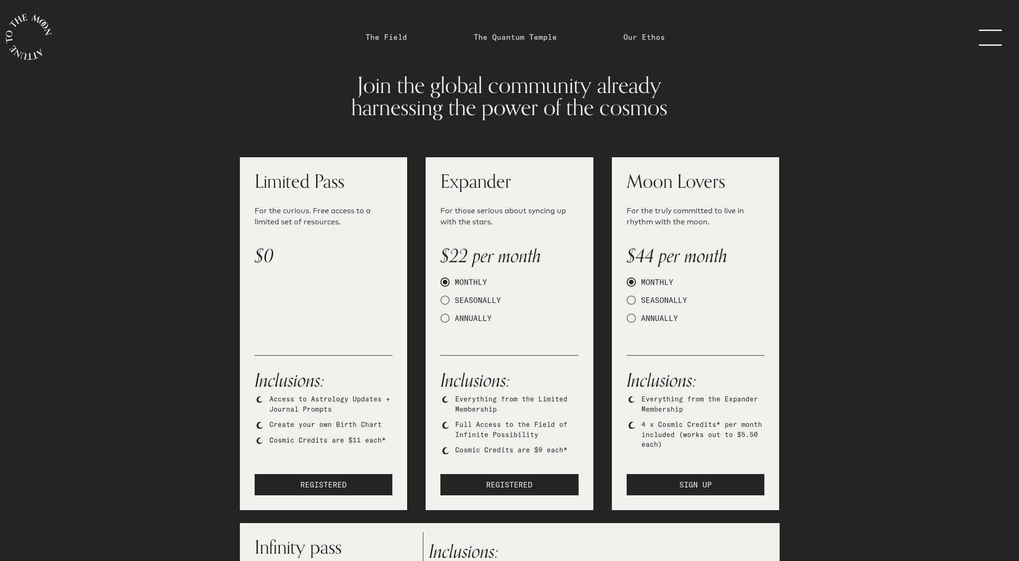
click at [989, 40] on link "menu" at bounding box center [996, 37] width 46 height 74
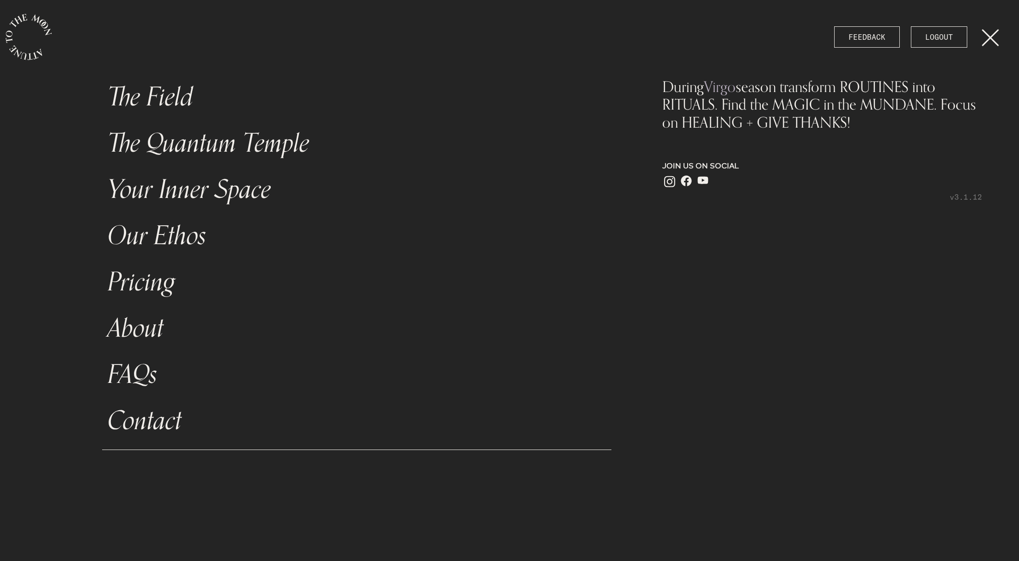
click at [29, 40] on icon "main navigation" at bounding box center [29, 37] width 46 height 46
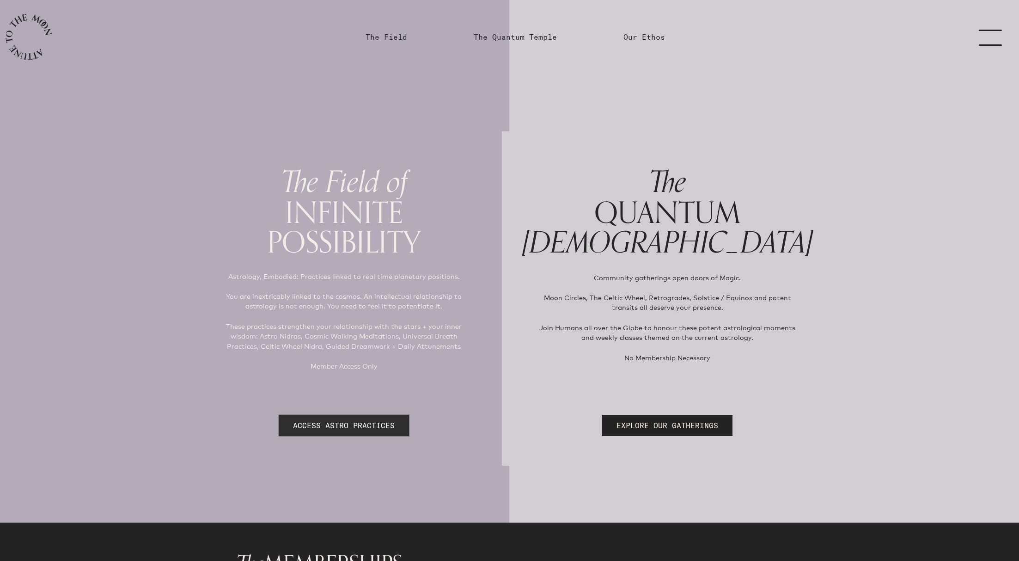
click at [355, 424] on link "ACCESS ASTRO PRACTICES" at bounding box center [344, 425] width 130 height 21
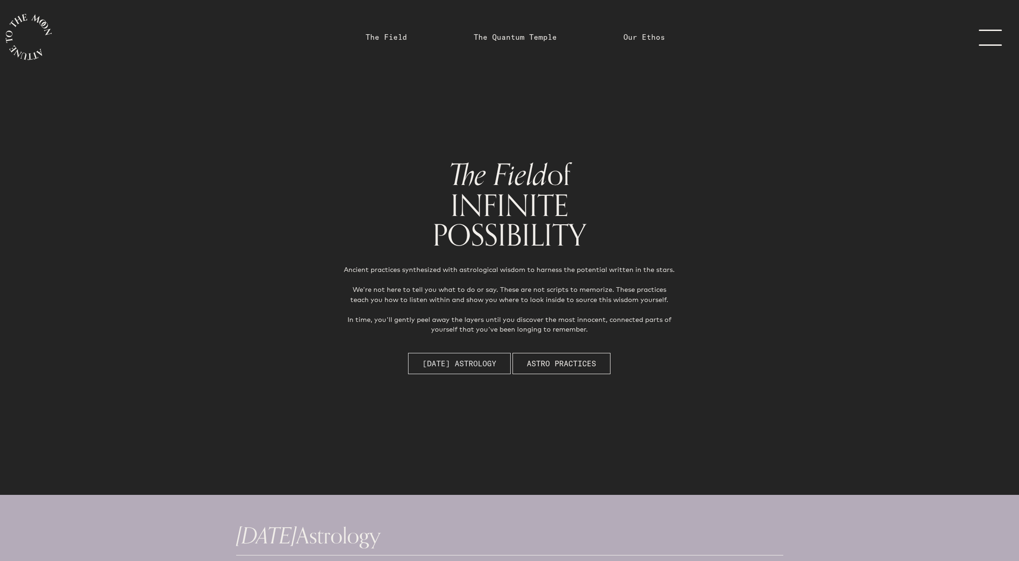
click at [455, 360] on span "[DATE] Astrology" at bounding box center [460, 363] width 74 height 11
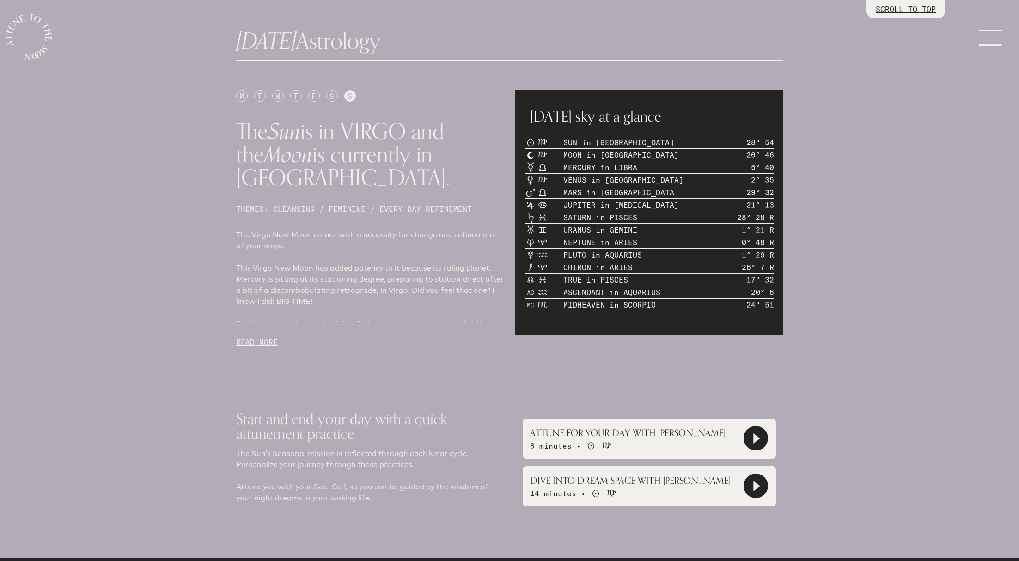
scroll to position [501, 0]
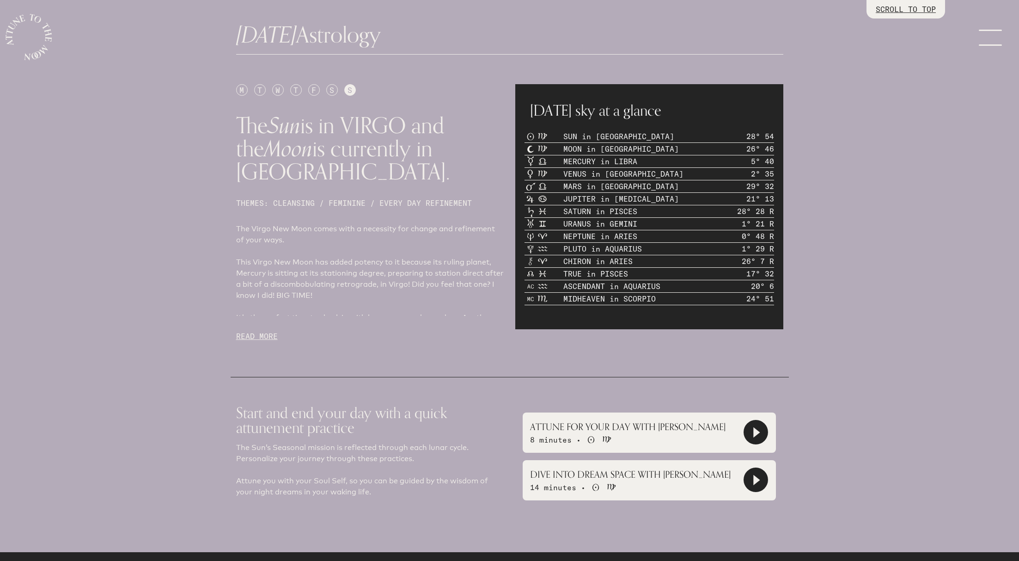
click at [249, 331] on p "READ MORE" at bounding box center [370, 336] width 268 height 11
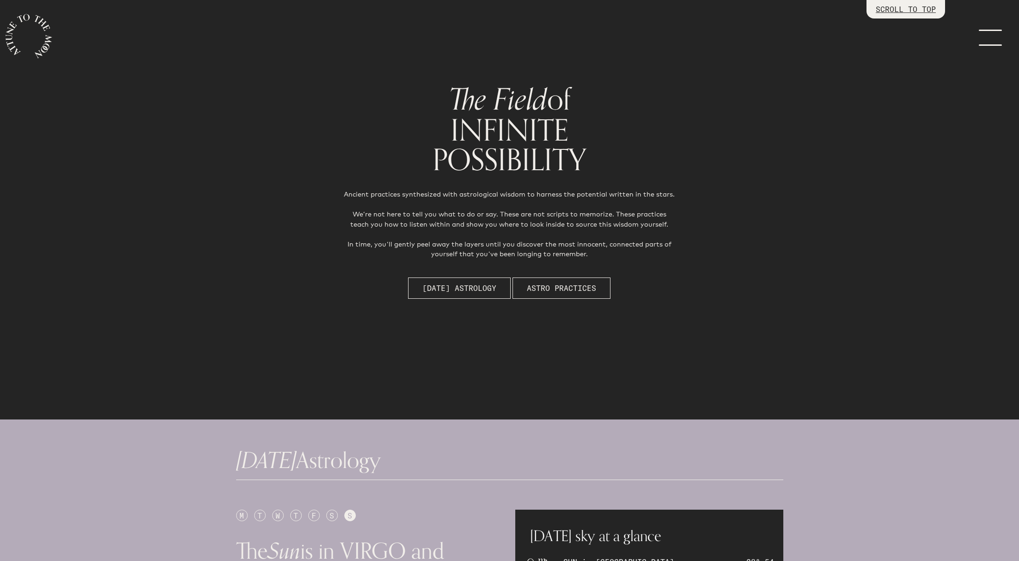
scroll to position [0, 0]
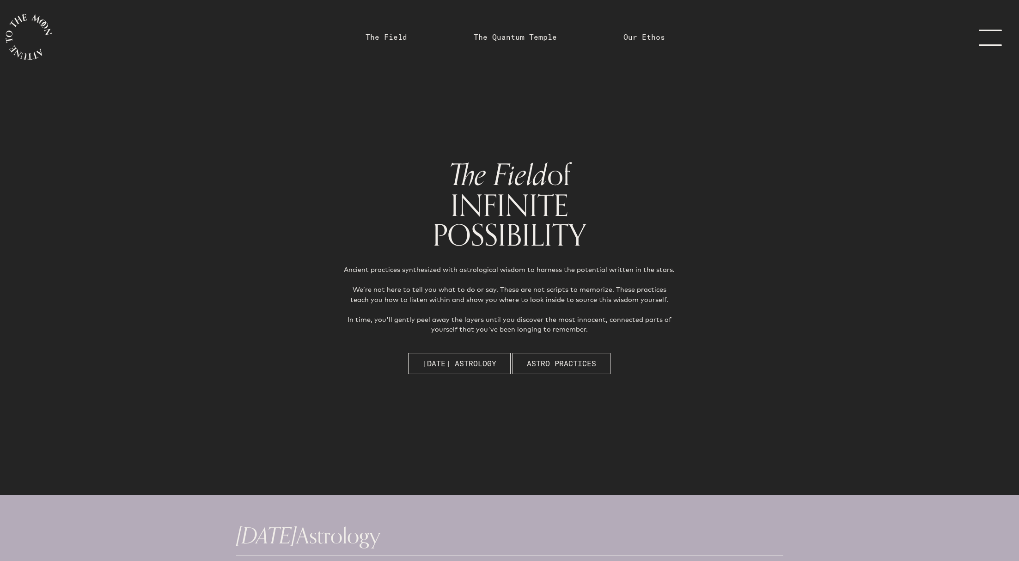
click at [995, 46] on link "menu" at bounding box center [996, 37] width 46 height 74
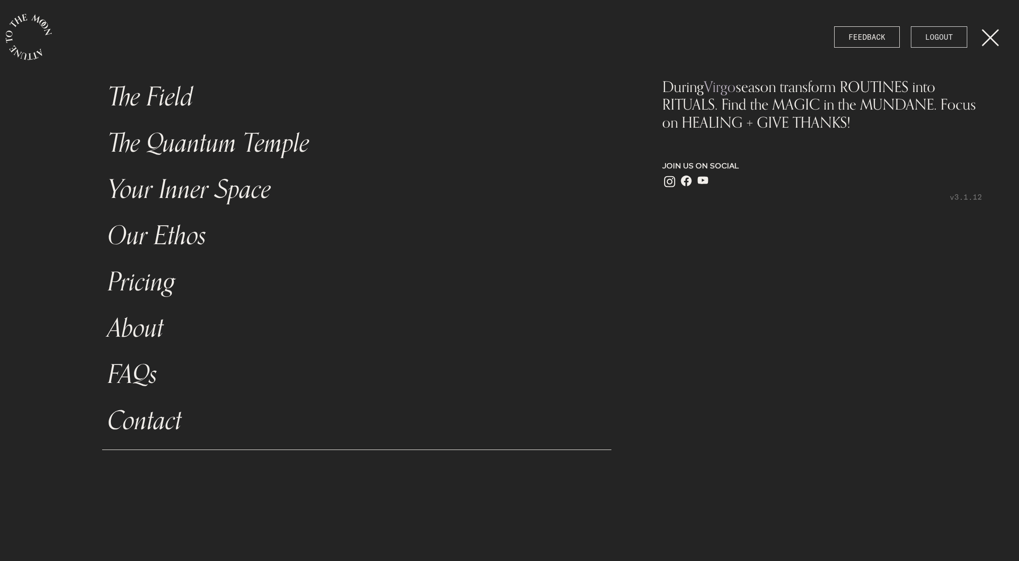
click at [942, 34] on link "LOGOUT" at bounding box center [939, 36] width 56 height 21
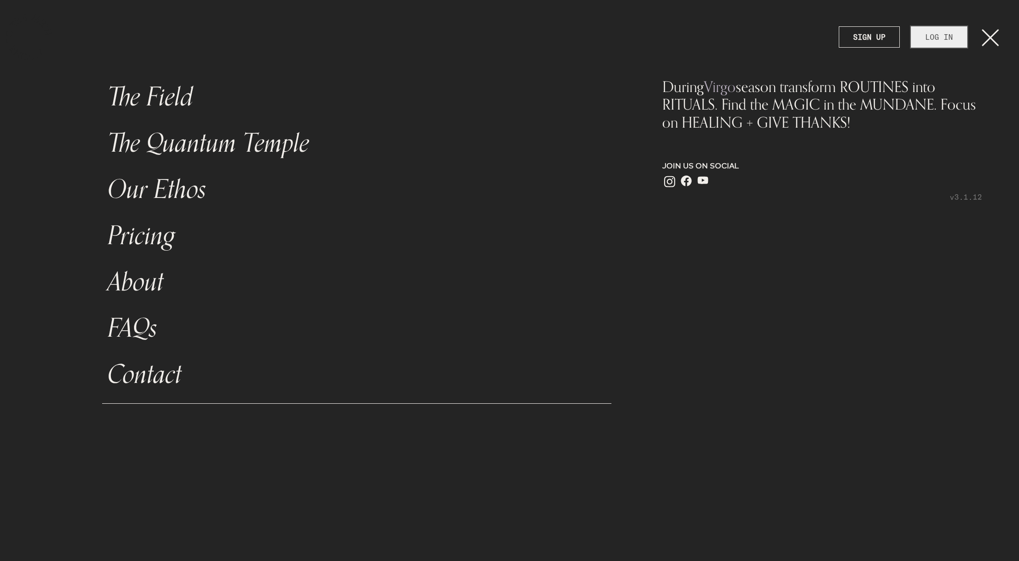
click at [935, 32] on link "LOG IN" at bounding box center [939, 36] width 56 height 21
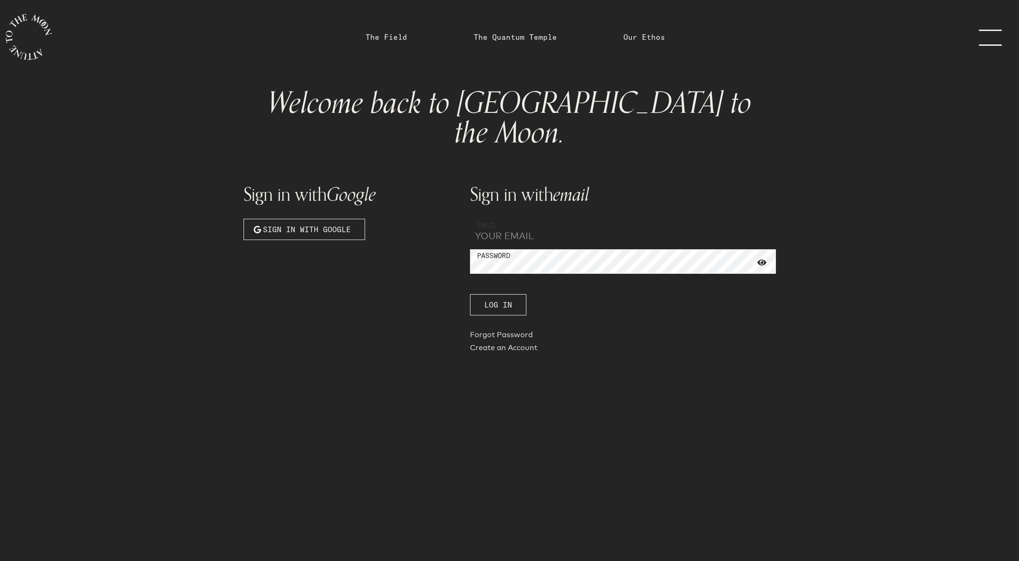
type input "shantiyoga@mail.com"
click at [512, 294] on button "Log In" at bounding box center [498, 304] width 56 height 21
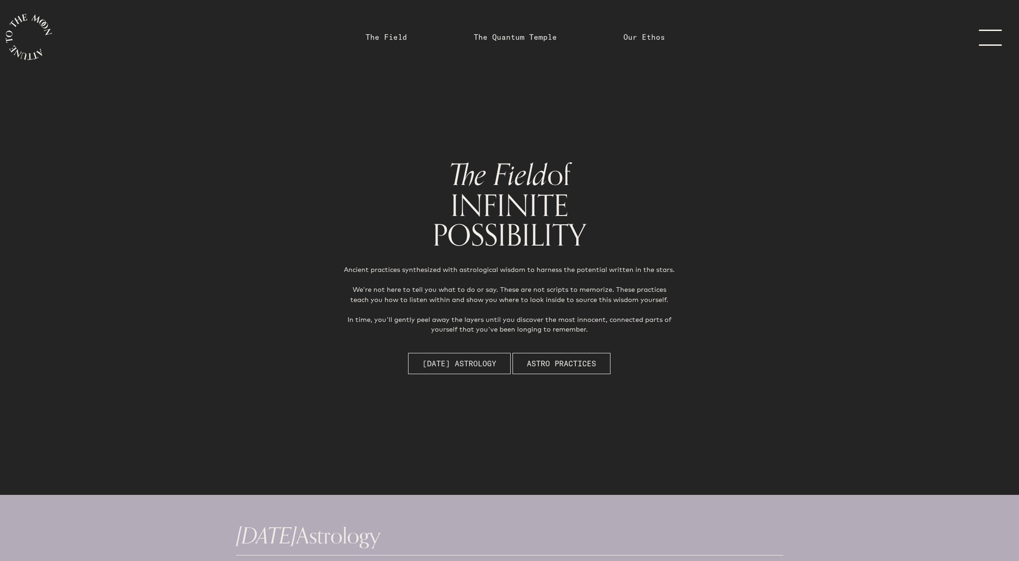
click at [441, 359] on span "[DATE] Astrology" at bounding box center [460, 363] width 74 height 11
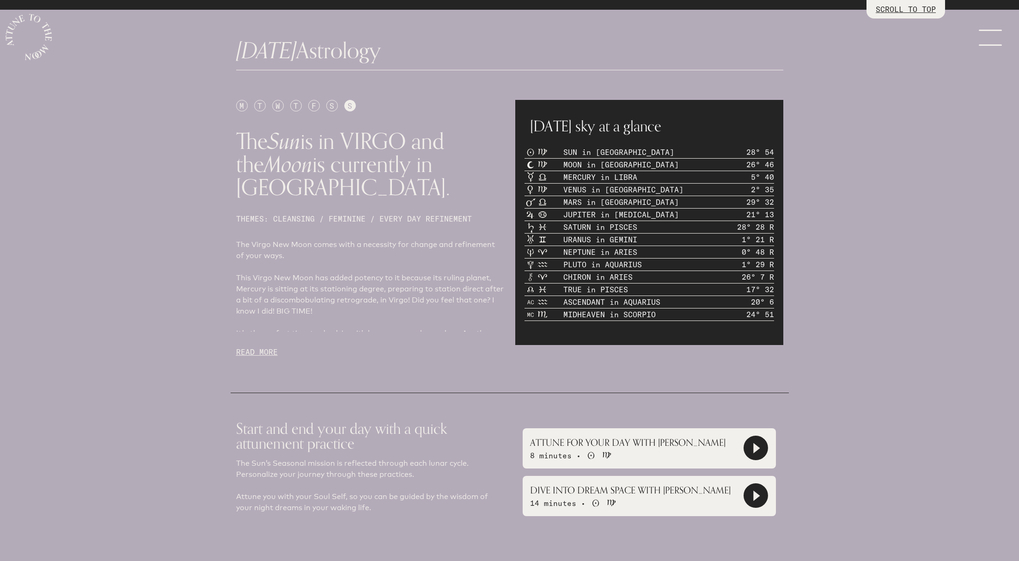
scroll to position [495, 0]
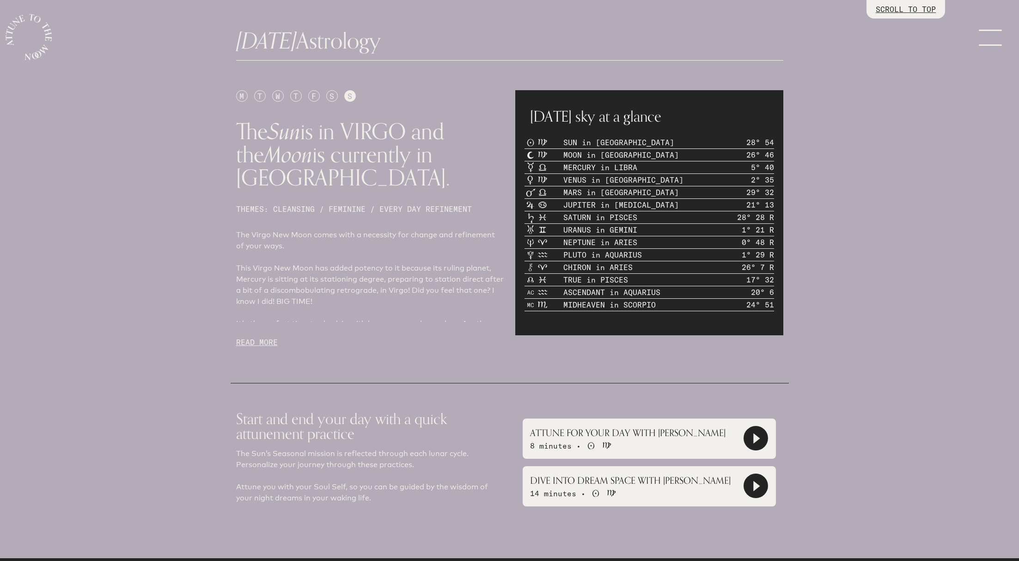
click at [975, 34] on link "menu" at bounding box center [996, 37] width 46 height 74
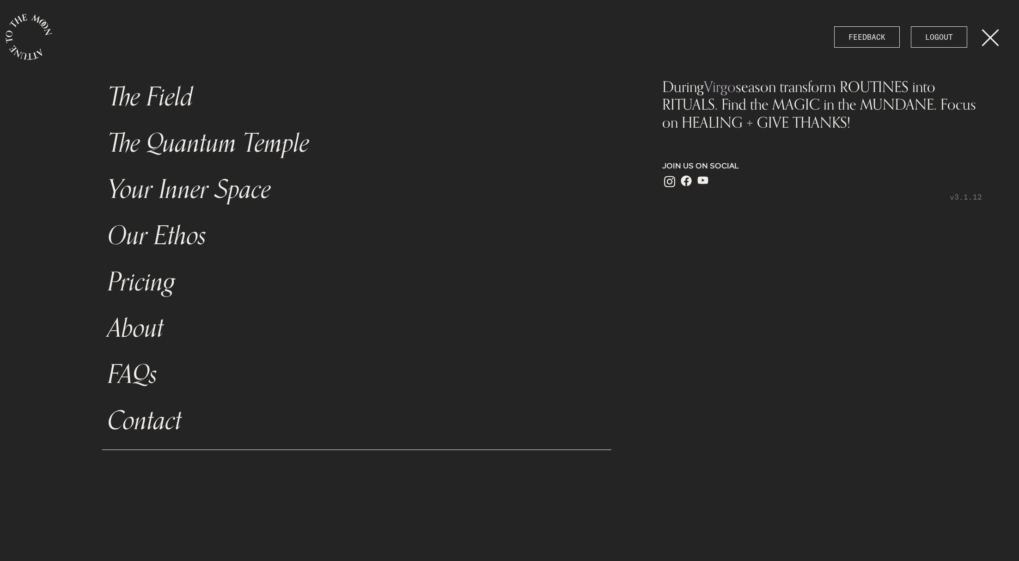
click at [124, 373] on link "FAQs" at bounding box center [357, 374] width 510 height 46
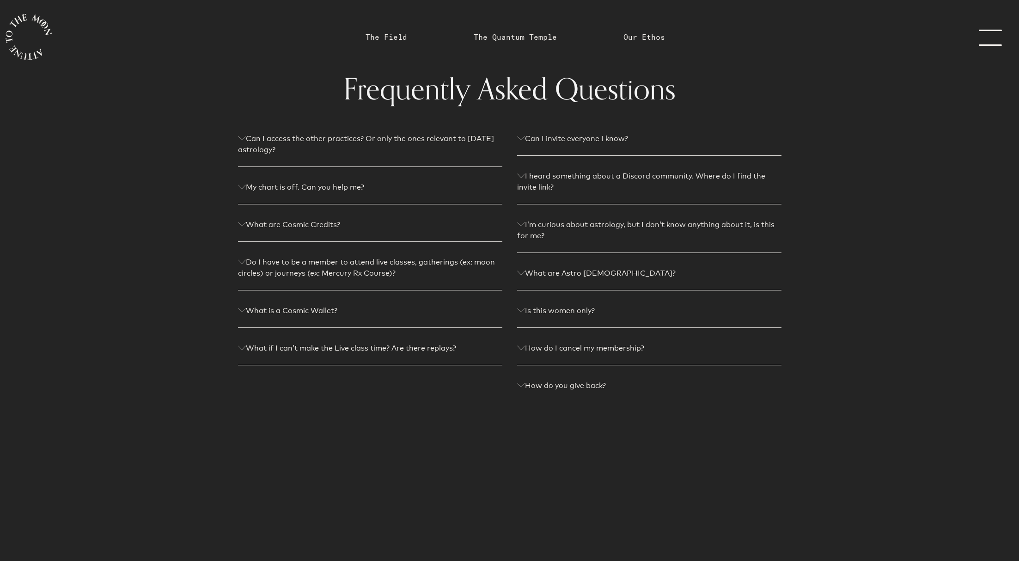
click at [343, 263] on p "Do I have to be a member to attend live classes, gatherings (ex: moon circles) …" at bounding box center [370, 268] width 264 height 22
click at [314, 371] on p "What is a Cosmic Wallet?" at bounding box center [370, 373] width 264 height 11
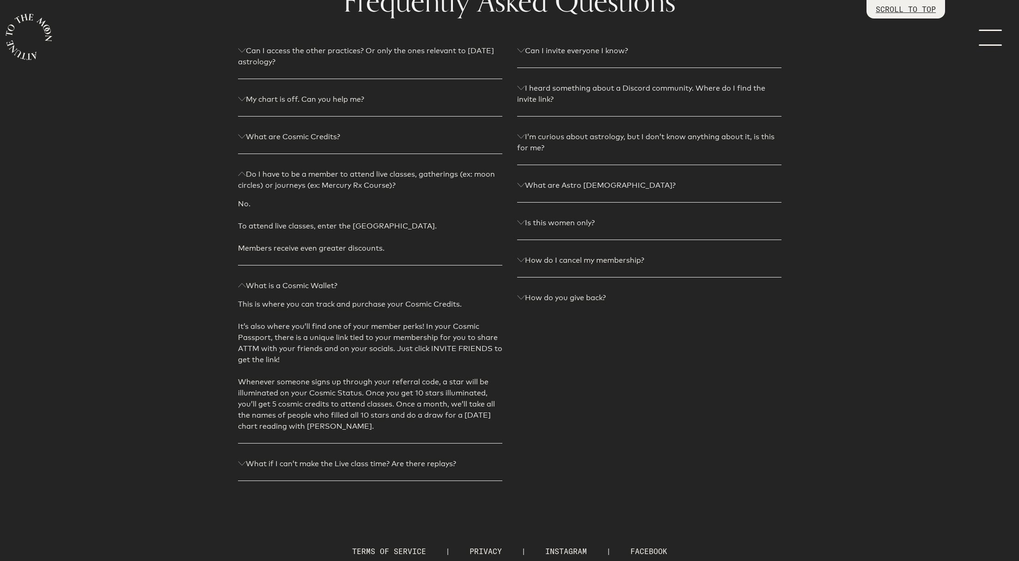
scroll to position [113, 0]
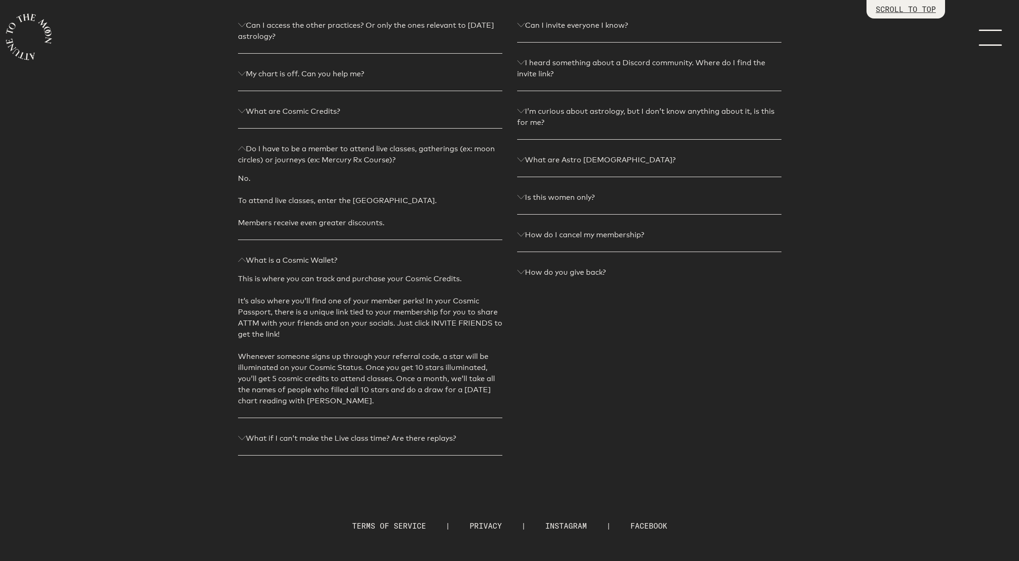
click at [376, 433] on p "What if I can’t make the Live class time? Are there replays?" at bounding box center [370, 438] width 264 height 11
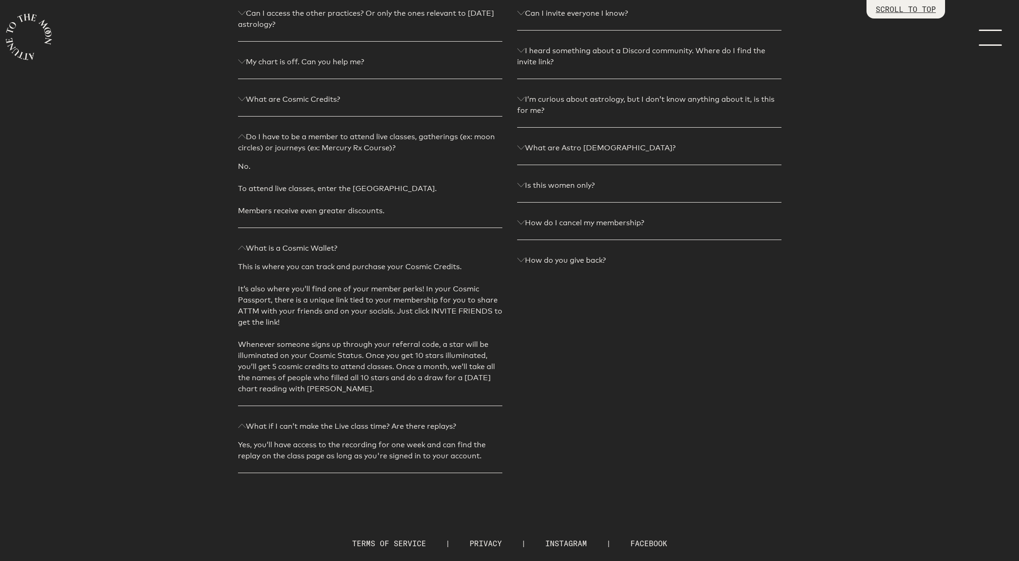
scroll to position [0, 0]
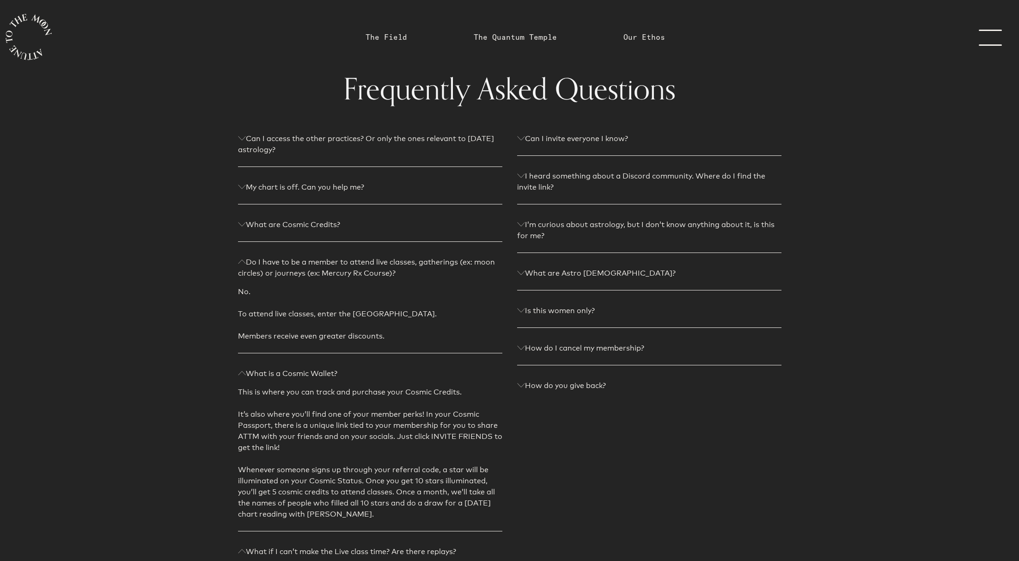
click at [592, 175] on p "I heard something about a Discord community. Where do I find the invite link?" at bounding box center [649, 182] width 264 height 22
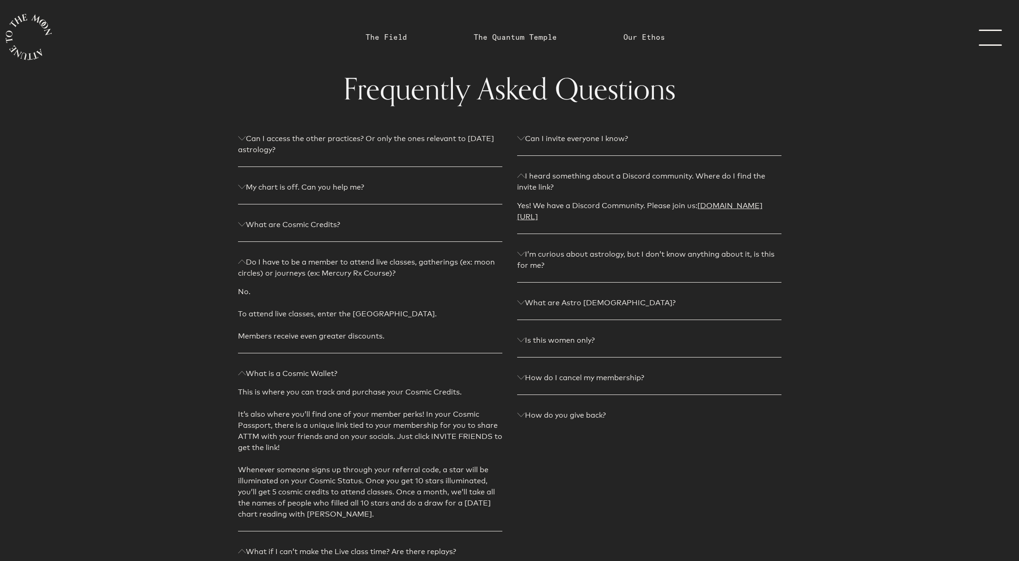
click at [586, 378] on p "How do I cancel my membership?" at bounding box center [649, 377] width 264 height 11
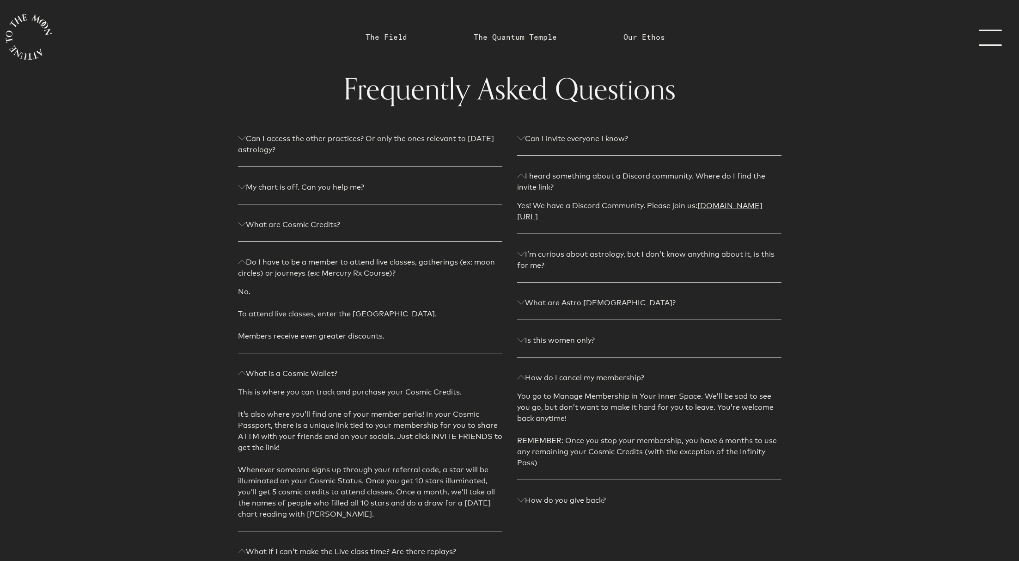
click at [1000, 38] on link "menu" at bounding box center [996, 37] width 46 height 74
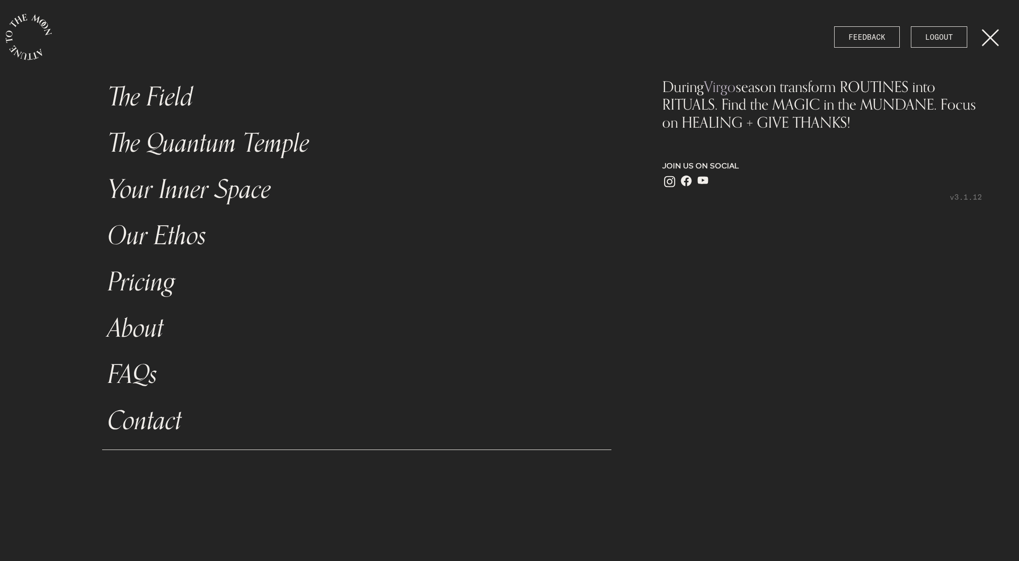
click at [14, 28] on icon "main navigation" at bounding box center [29, 37] width 46 height 46
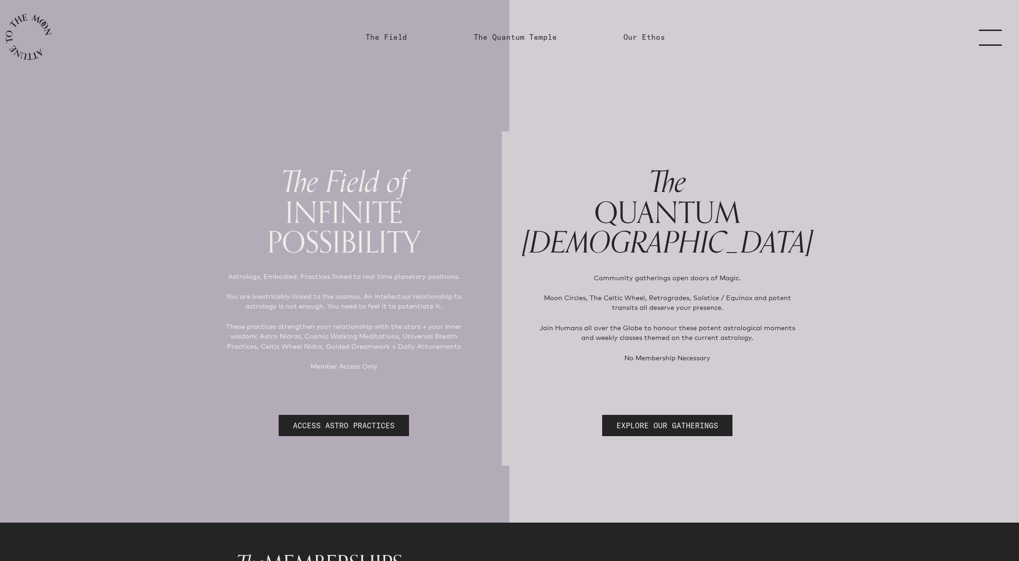
click at [997, 39] on link "menu" at bounding box center [996, 37] width 46 height 74
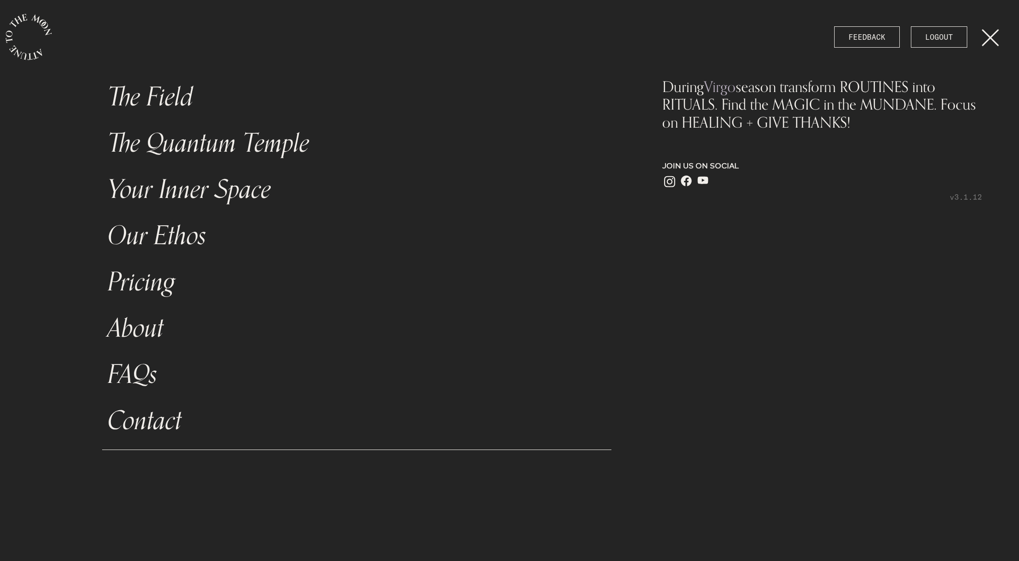
click at [131, 307] on link "About" at bounding box center [357, 328] width 510 height 46
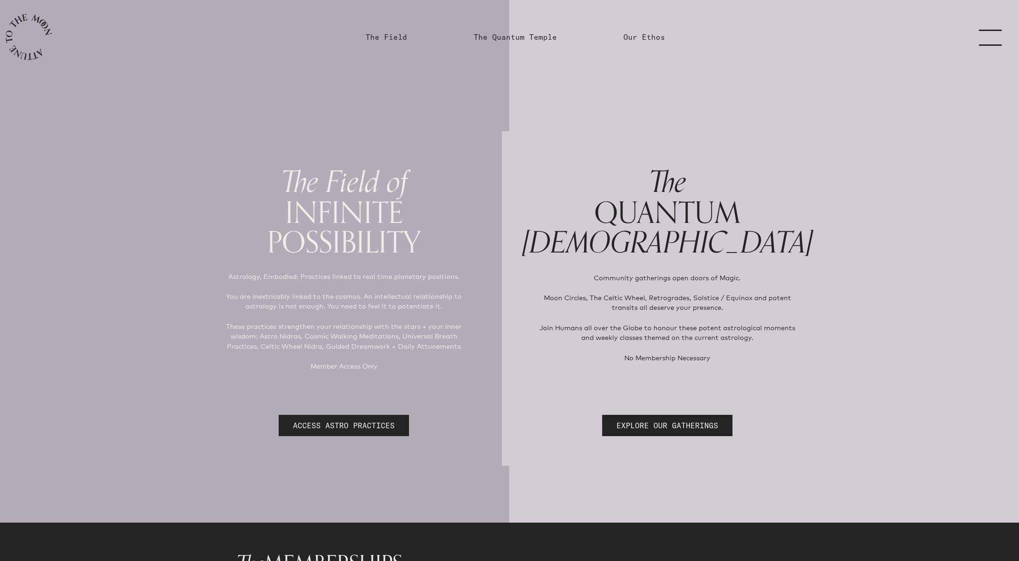
click at [991, 41] on link "menu" at bounding box center [996, 37] width 46 height 74
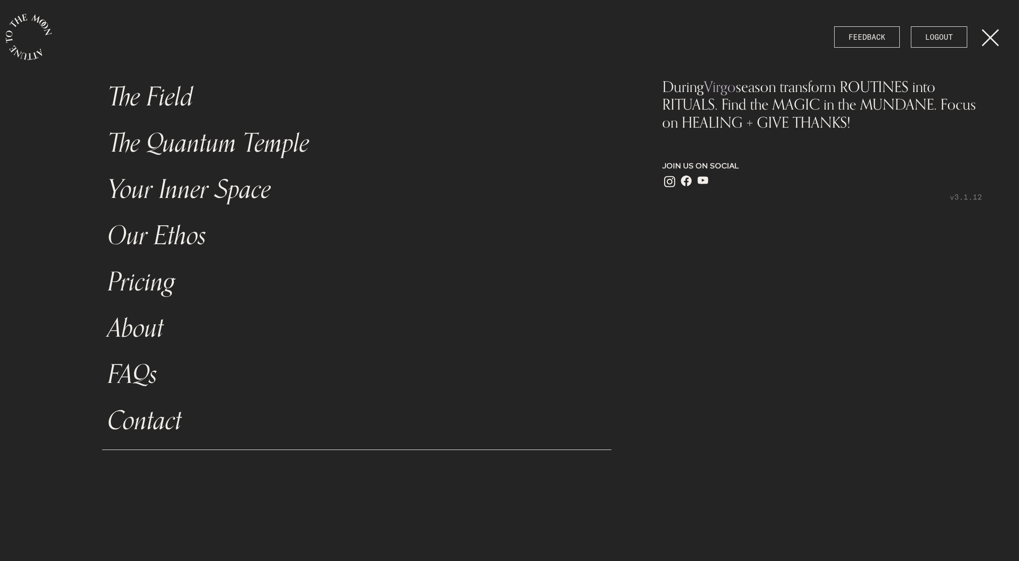
click at [134, 327] on link "About" at bounding box center [357, 328] width 510 height 46
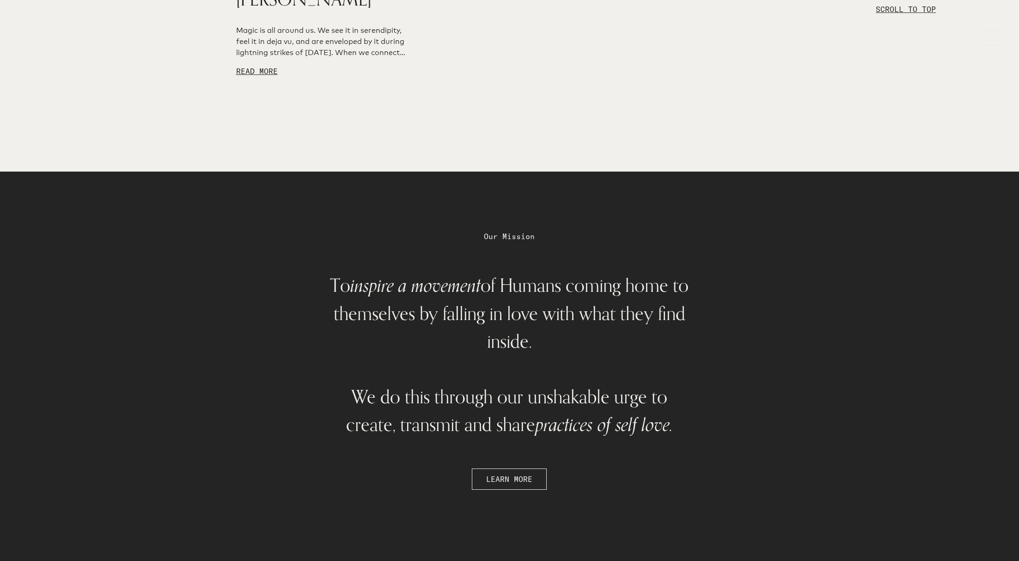
scroll to position [2359, 0]
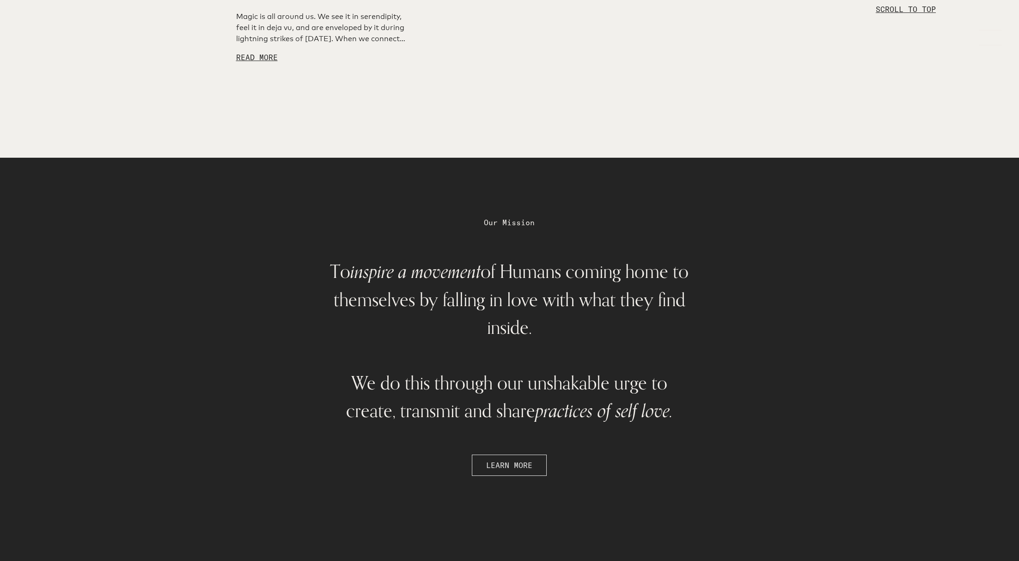
click at [497, 460] on span "LEARN MORE" at bounding box center [509, 465] width 46 height 11
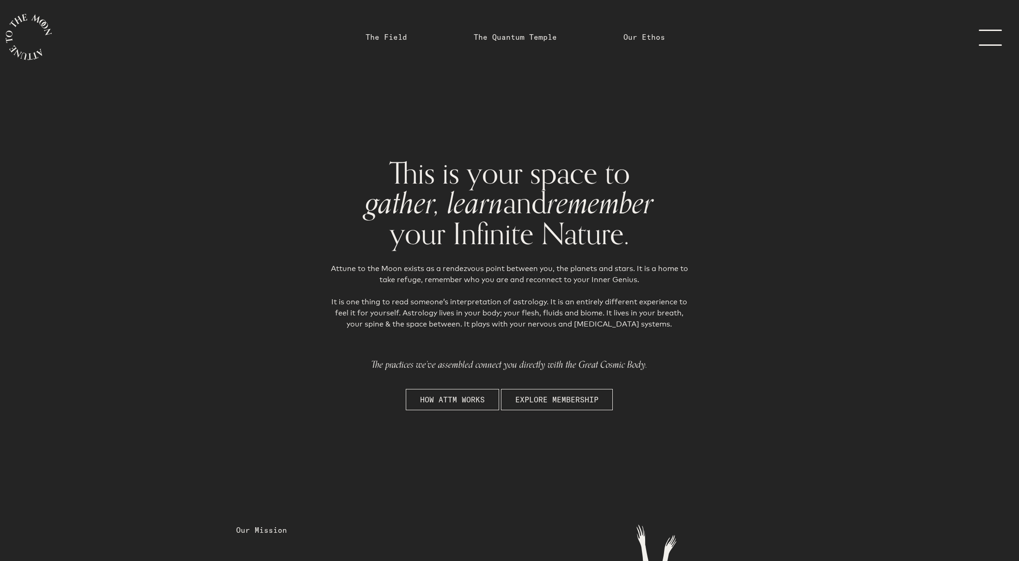
click at [990, 35] on link "menu" at bounding box center [996, 37] width 46 height 74
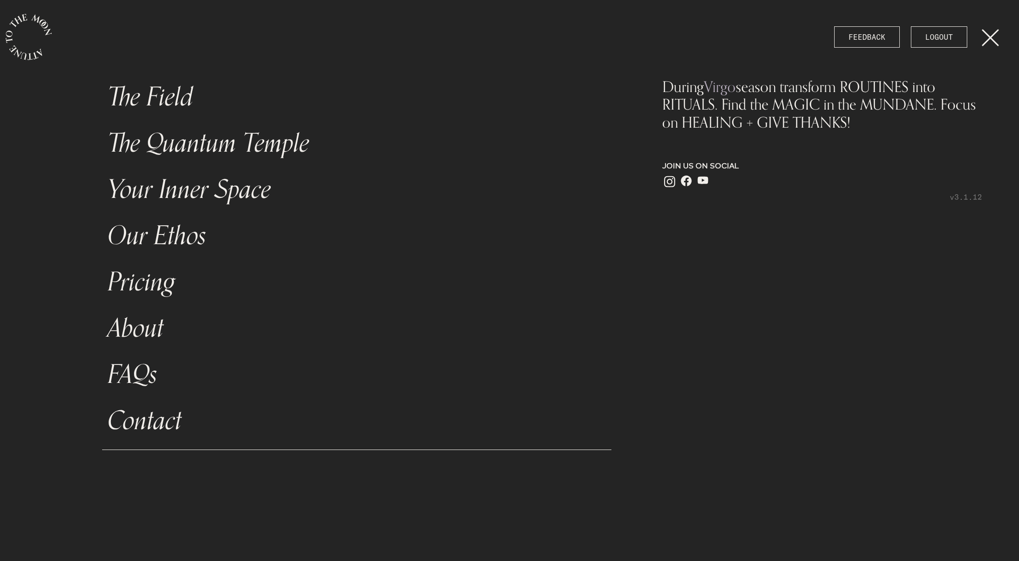
click at [131, 375] on link "FAQs" at bounding box center [357, 374] width 510 height 46
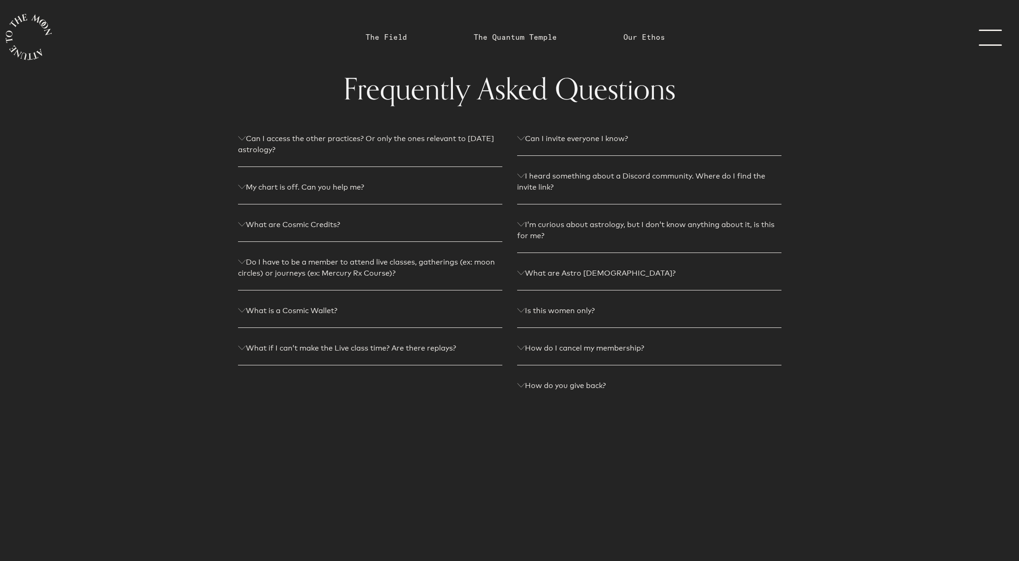
click at [582, 347] on p "How do I cancel my membership?" at bounding box center [649, 348] width 264 height 11
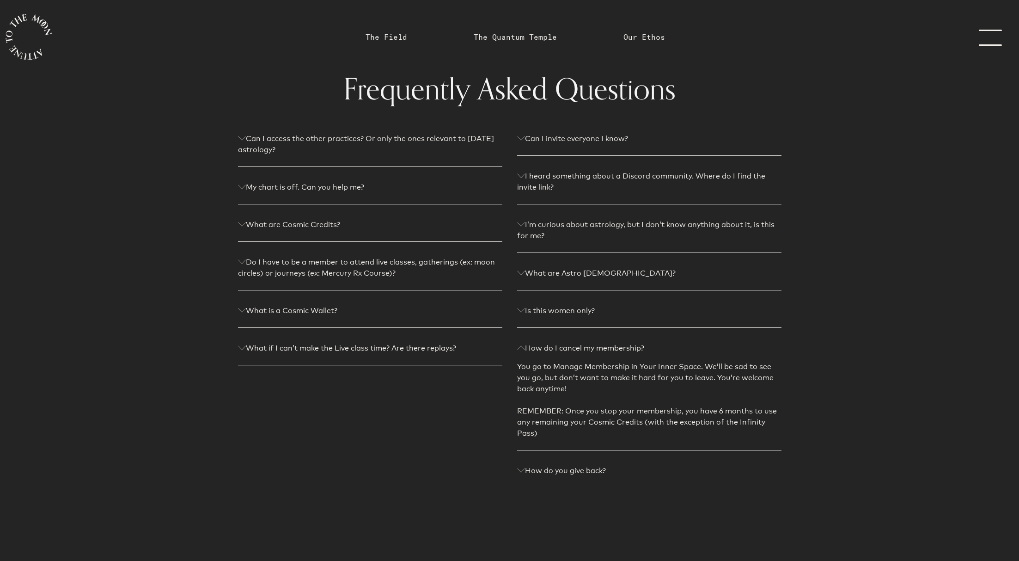
click at [993, 40] on link "menu" at bounding box center [996, 37] width 46 height 74
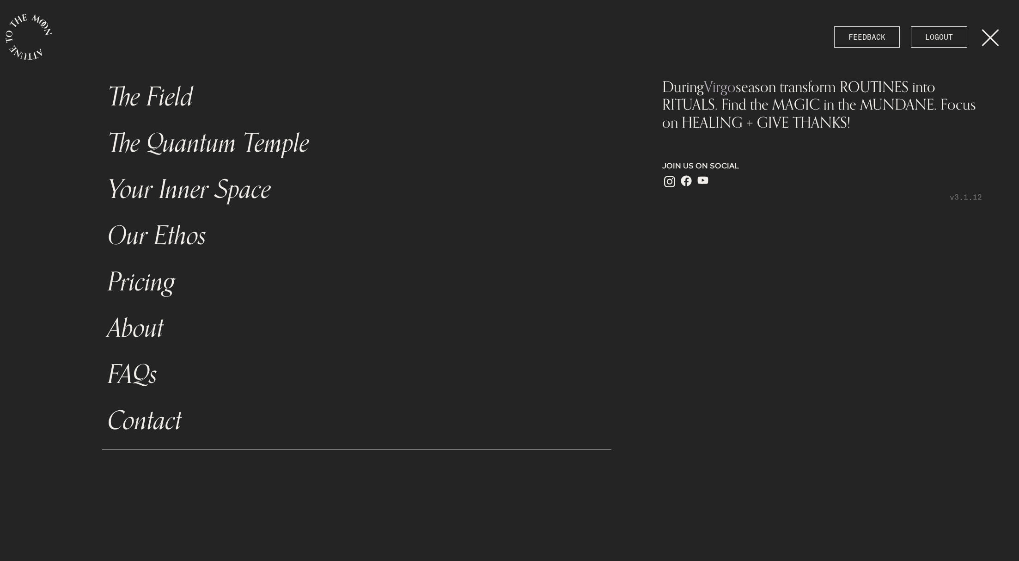
click at [179, 188] on link "Your Inner Space" at bounding box center [357, 189] width 510 height 46
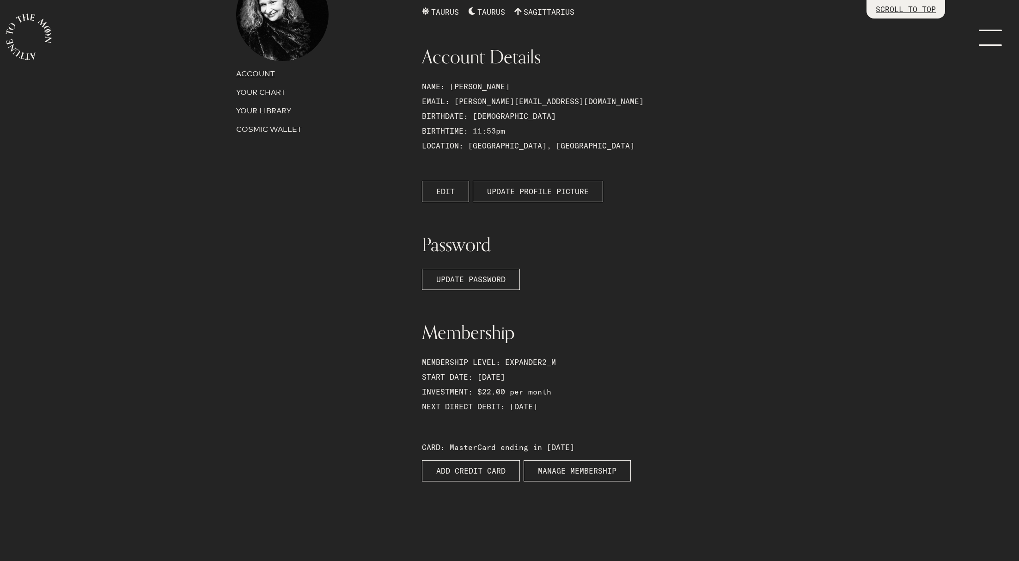
scroll to position [107, 0]
click at [254, 89] on p "YOUR CHART" at bounding box center [323, 90] width 175 height 11
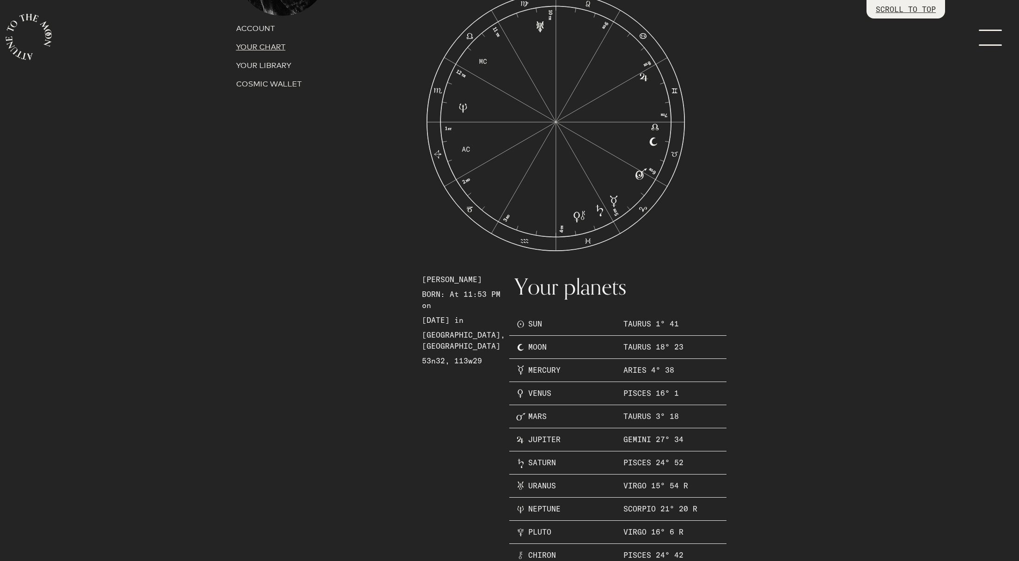
scroll to position [144, 0]
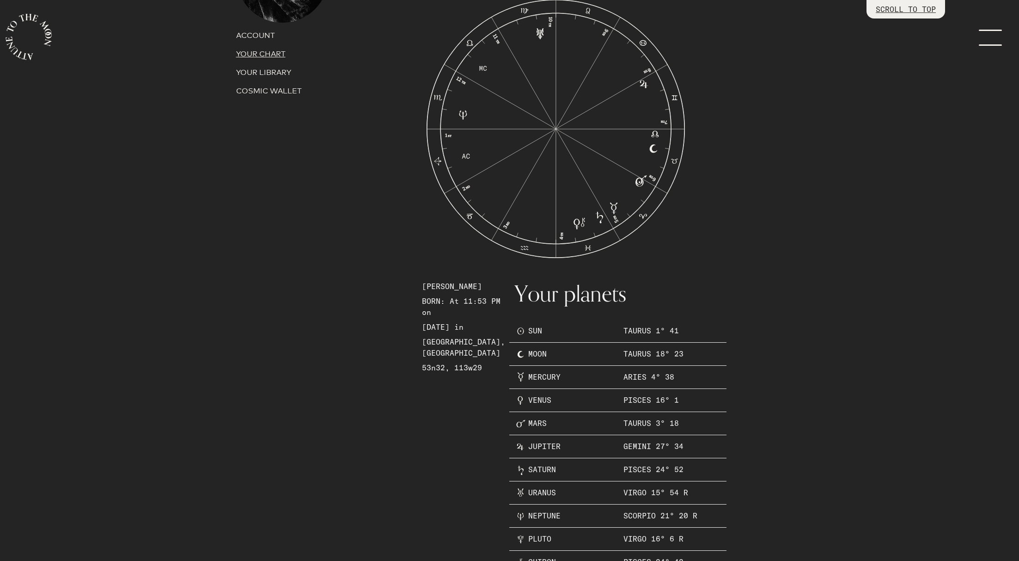
click at [270, 90] on p "COSMIC WALLET" at bounding box center [323, 91] width 175 height 11
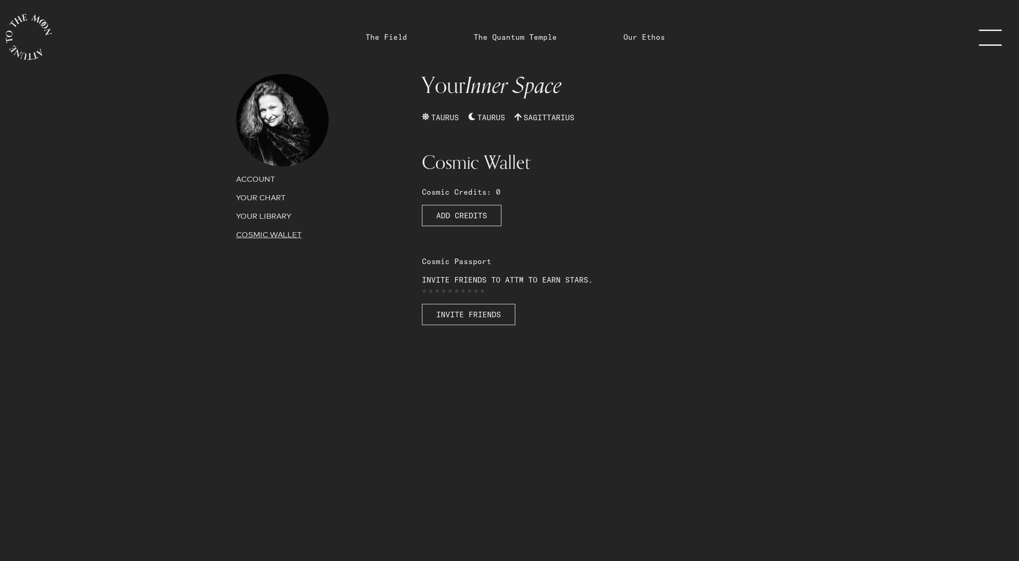
scroll to position [0, 0]
click at [268, 215] on p "YOUR LIBRARY" at bounding box center [323, 216] width 175 height 11
